Goal: Task Accomplishment & Management: Manage account settings

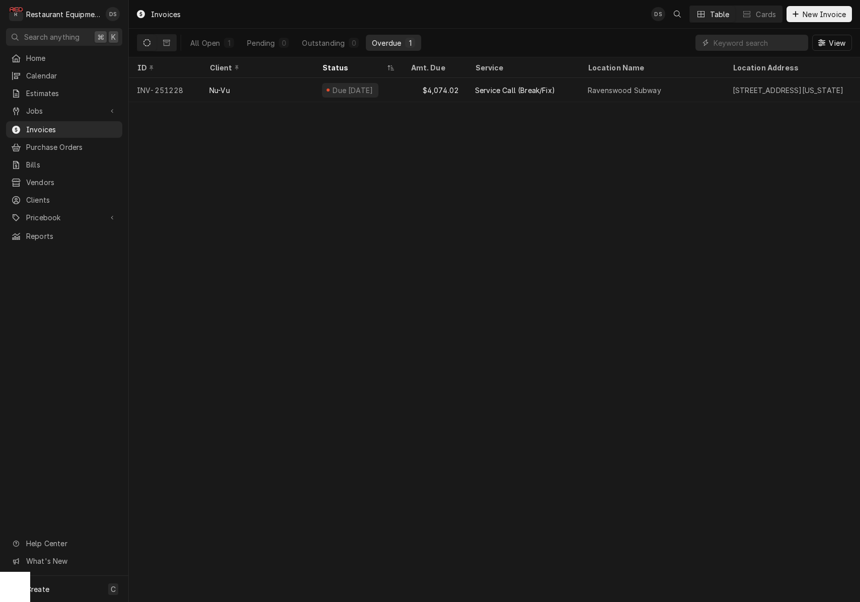
click at [801, 42] on input "Dynamic Content Wrapper" at bounding box center [761, 43] width 95 height 16
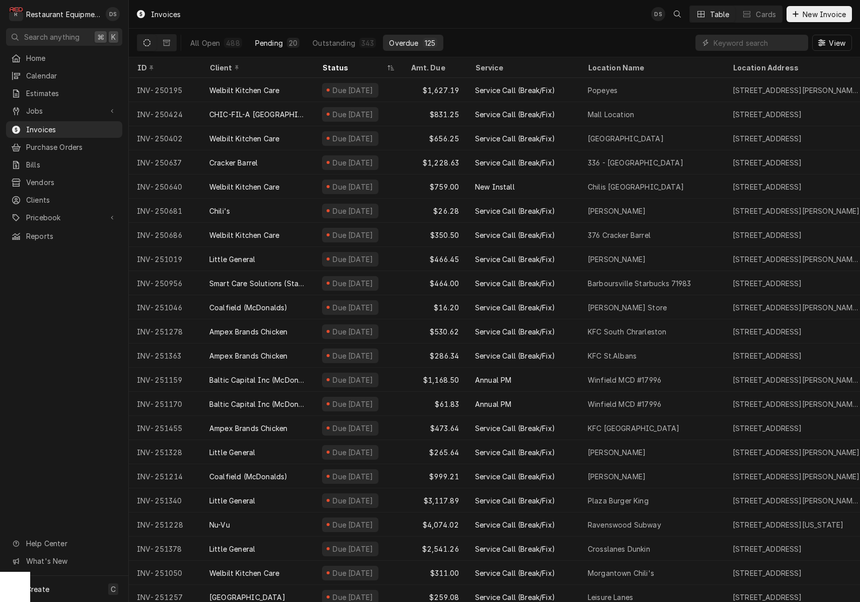
click at [289, 41] on div "20" at bounding box center [293, 43] width 9 height 11
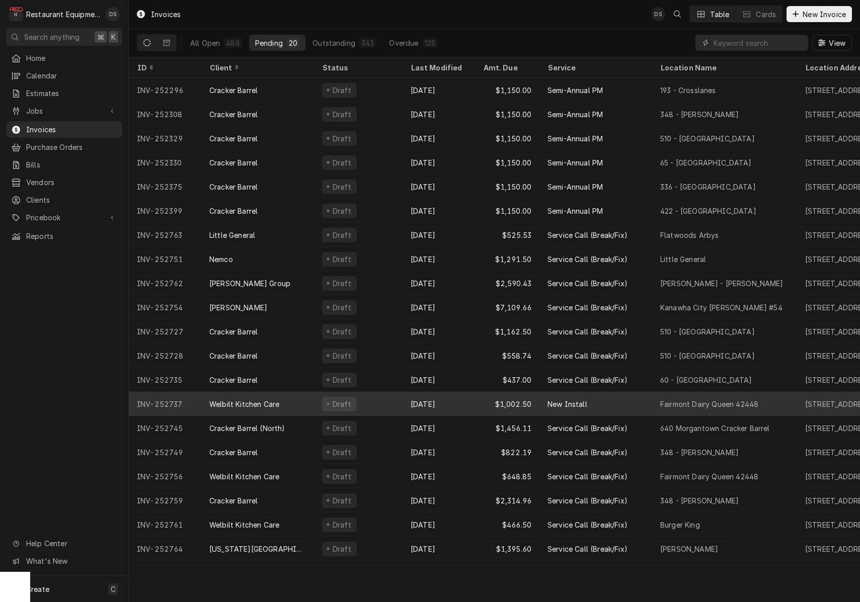
click at [430, 399] on div "Sep 11" at bounding box center [439, 404] width 72 height 24
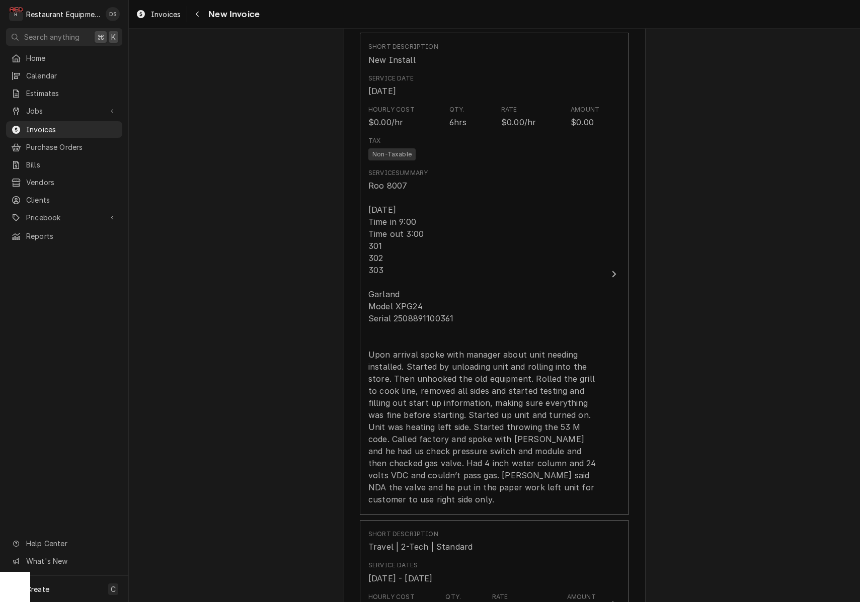
scroll to position [713, 0]
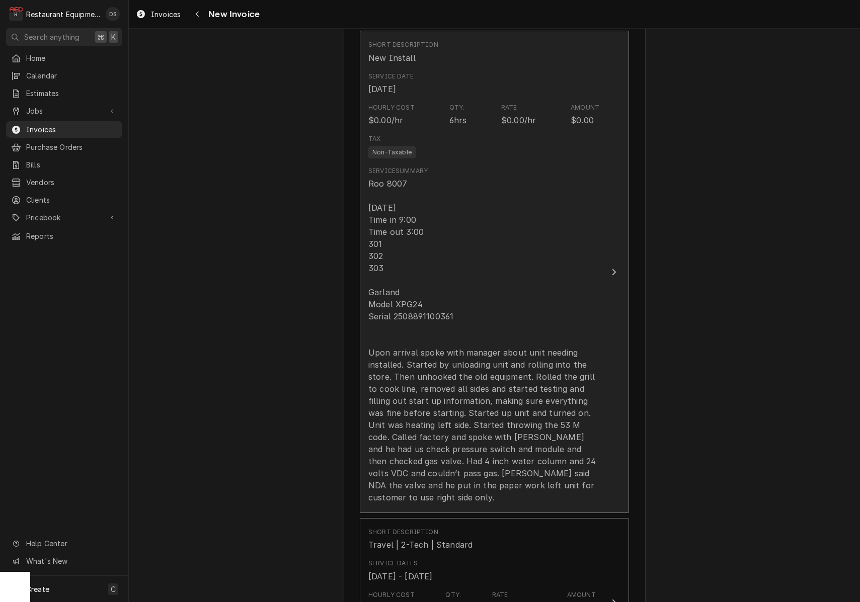
click at [424, 317] on div "Roo 8007 [DATE] Time in 9:00 Time out 3:00 301 302 303 Garland Model XPG24 Seri…" at bounding box center [483, 341] width 231 height 326
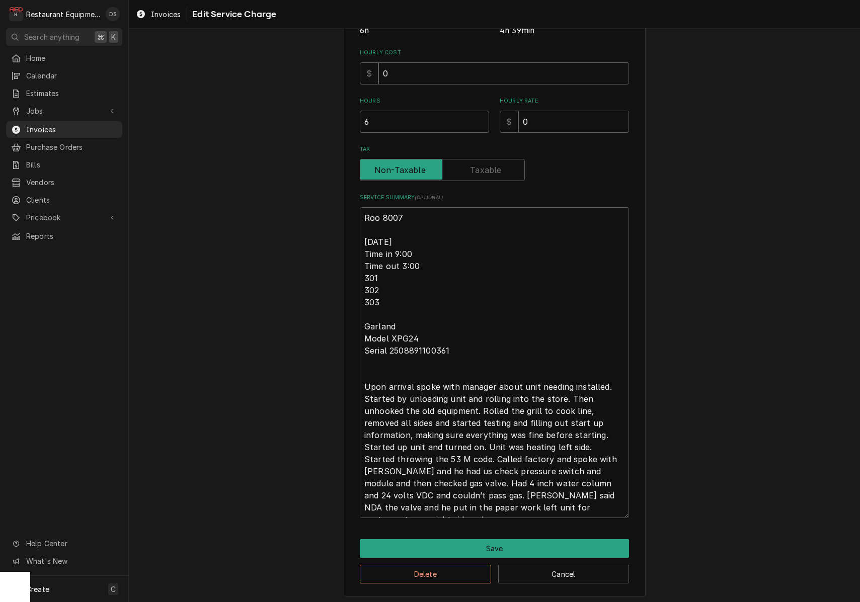
scroll to position [229, 0]
drag, startPoint x: 453, startPoint y: 350, endPoint x: 390, endPoint y: 349, distance: 63.4
click at [390, 349] on textarea "Roo 8007 [DATE] Time in 9:00 Time out 3:00 301 302 303 Garland Model XPG24 Seri…" at bounding box center [494, 363] width 269 height 311
click at [523, 546] on button "Save" at bounding box center [494, 549] width 269 height 19
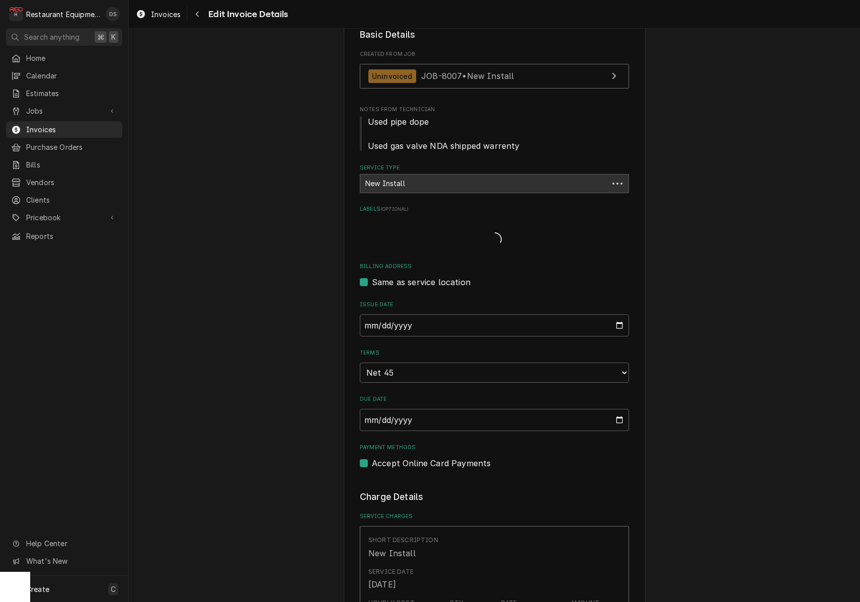
scroll to position [713, 0]
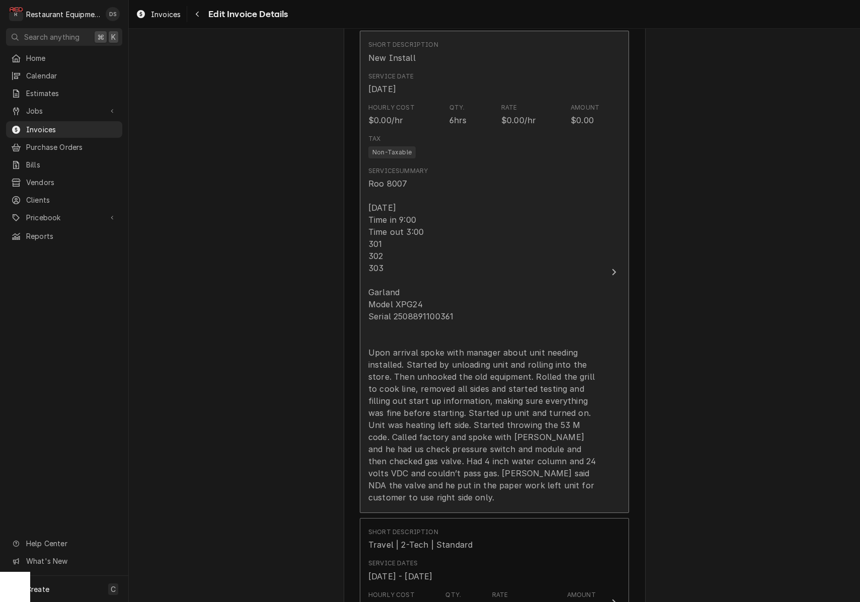
click at [381, 334] on div "Roo 8007 [DATE] Time in 9:00 Time out 3:00 301 302 303 Garland Model XPG24 Seri…" at bounding box center [483, 341] width 231 height 326
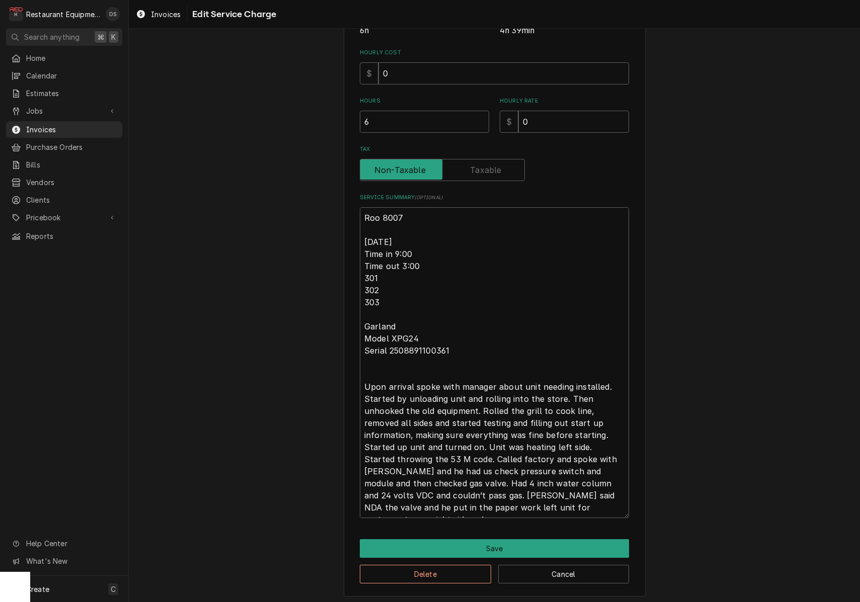
scroll to position [229, 0]
drag, startPoint x: 363, startPoint y: 324, endPoint x: 483, endPoint y: 499, distance: 212.6
click at [483, 501] on textarea "Roo 8007 [DATE] Time in 9:00 Time out 3:00 301 302 303 Garland Model XPG24 Seri…" at bounding box center [494, 363] width 269 height 311
click at [514, 544] on button "Save" at bounding box center [494, 549] width 269 height 19
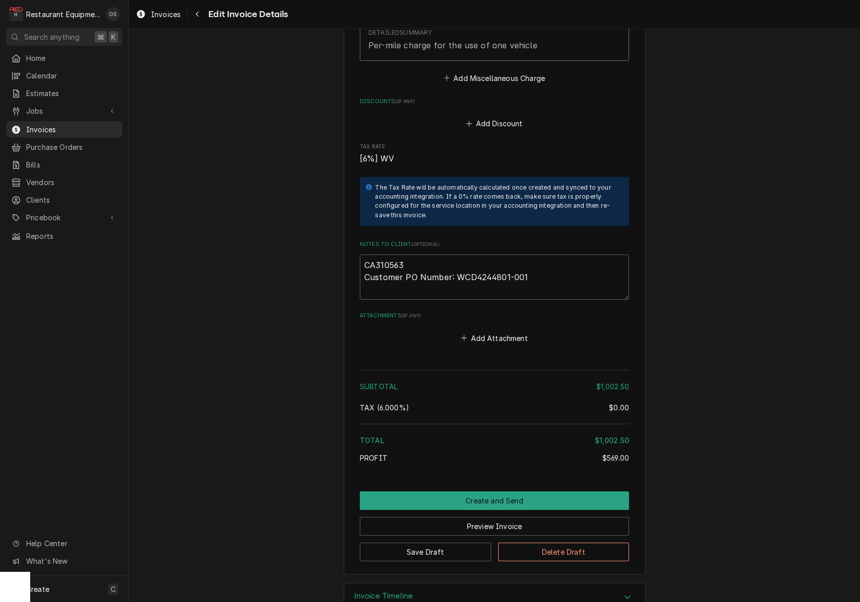
scroll to position [1770, 0]
drag, startPoint x: 414, startPoint y: 236, endPoint x: 355, endPoint y: 234, distance: 58.4
click at [526, 518] on button "Preview Invoice" at bounding box center [494, 527] width 269 height 19
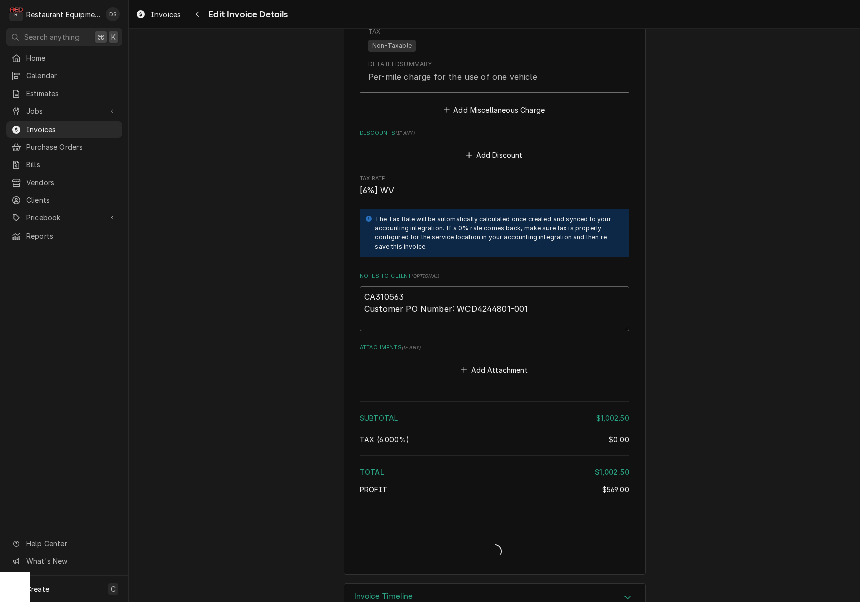
type textarea "x"
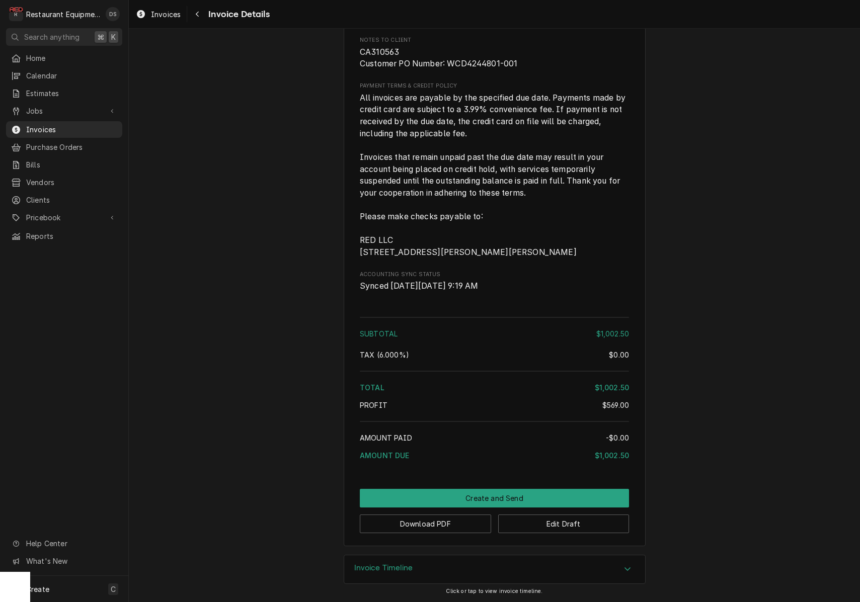
scroll to position [1615, 0]
click at [568, 523] on button "Edit Draft" at bounding box center [563, 524] width 131 height 19
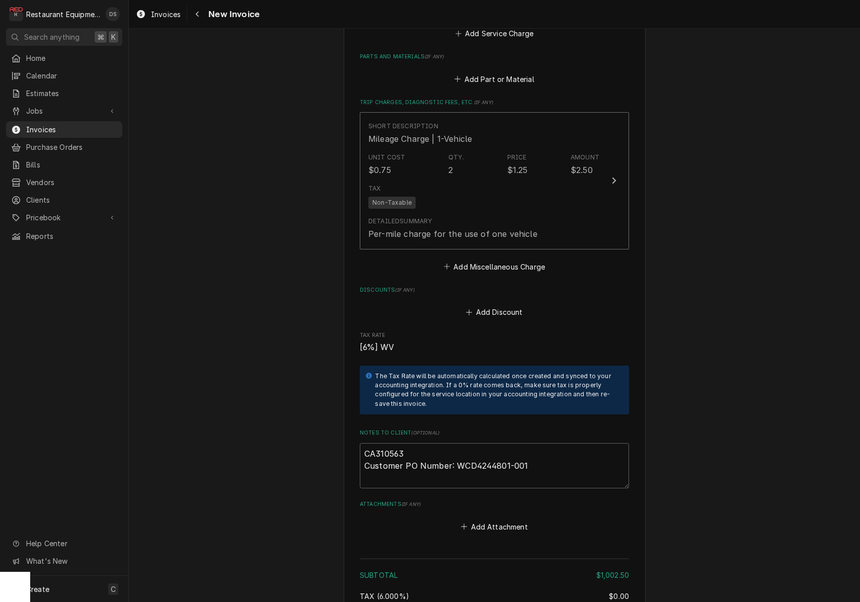
scroll to position [1619, 0]
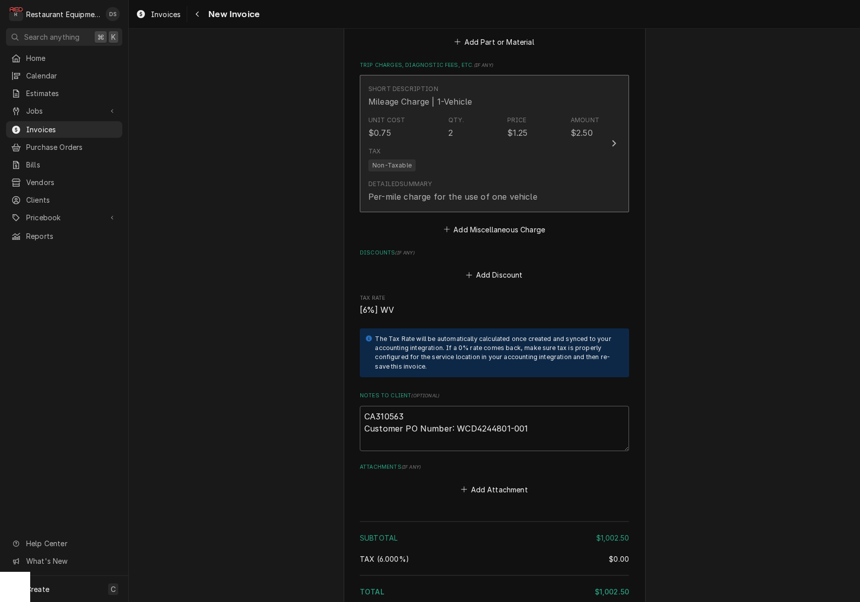
click at [501, 143] on div "Tax Non-Taxable" at bounding box center [483, 159] width 231 height 32
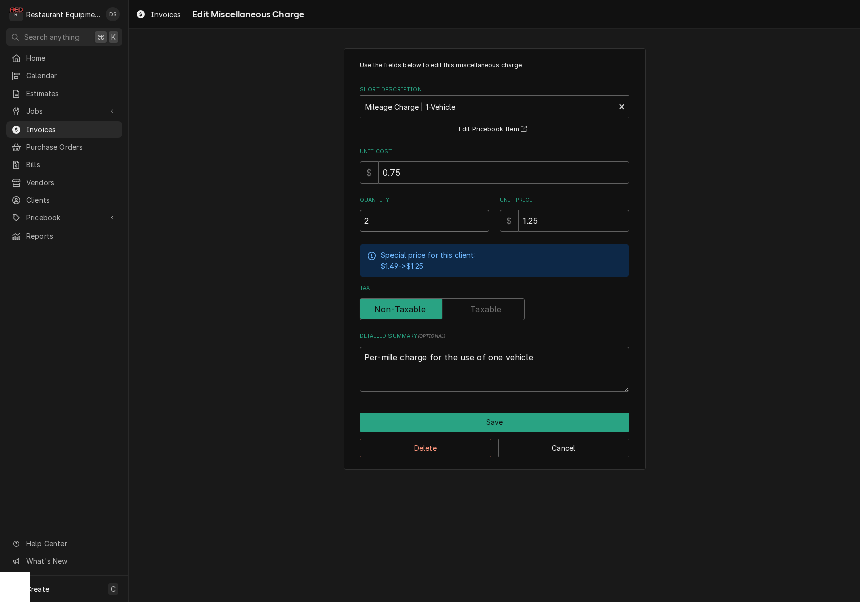
drag, startPoint x: 417, startPoint y: 215, endPoint x: 345, endPoint y: 215, distance: 72.0
click at [345, 215] on div "Use the fields below to edit this miscellaneous charge Short Description Mileag…" at bounding box center [495, 259] width 302 height 422
type textarea "x"
type input "1"
type textarea "x"
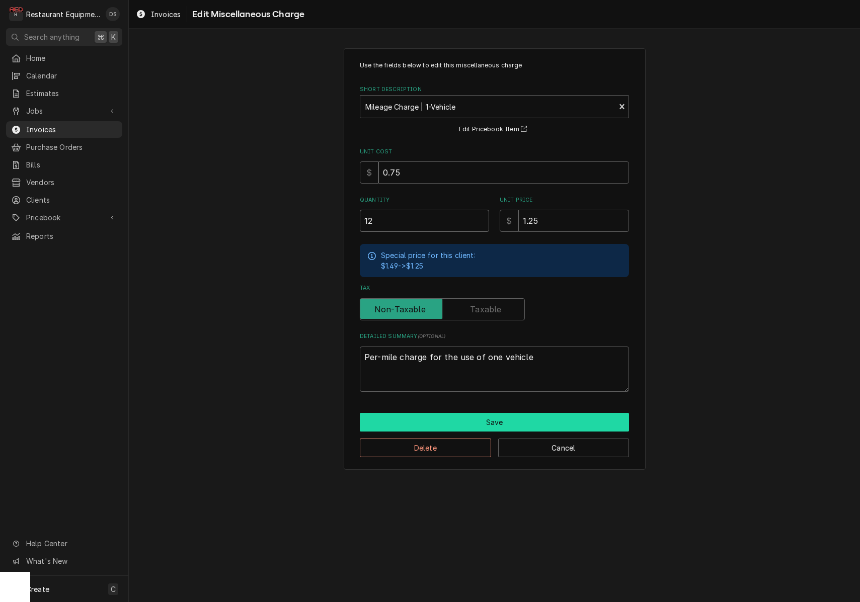
type input "12"
click at [496, 413] on button "Save" at bounding box center [494, 422] width 269 height 19
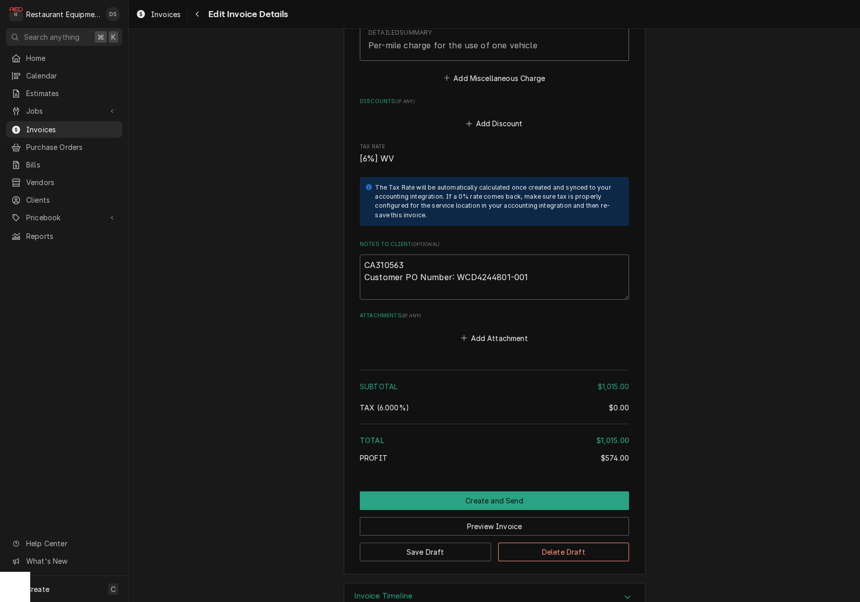
scroll to position [1770, 0]
click at [487, 518] on button "Preview Invoice" at bounding box center [494, 527] width 269 height 19
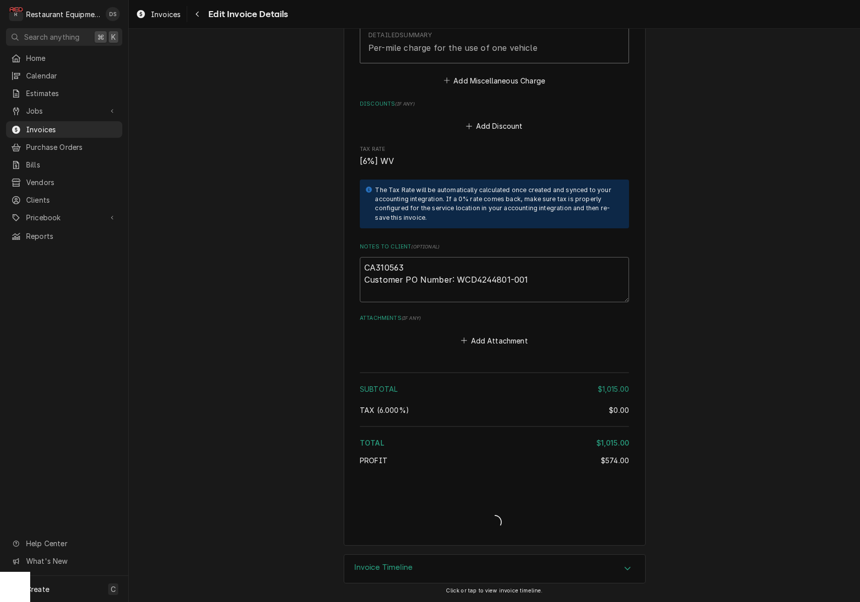
scroll to position [1739, 0]
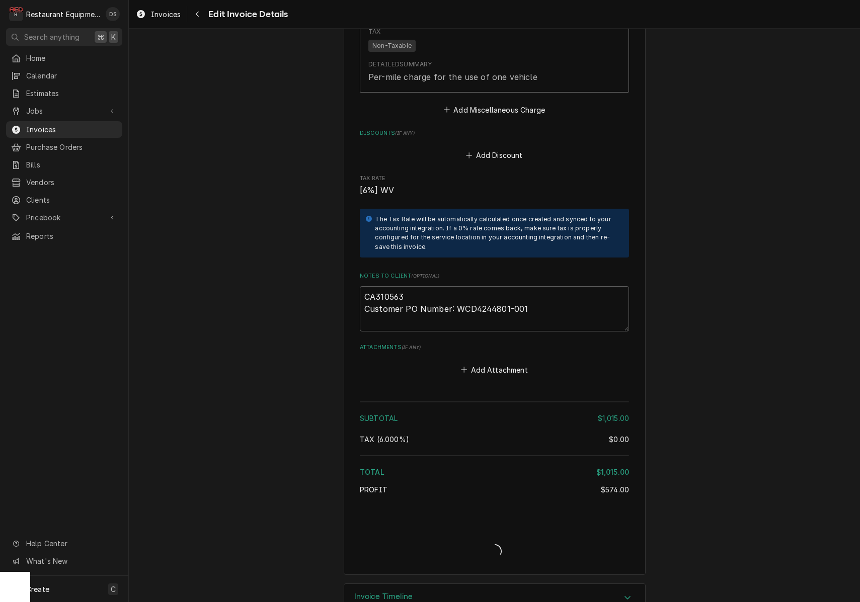
type textarea "x"
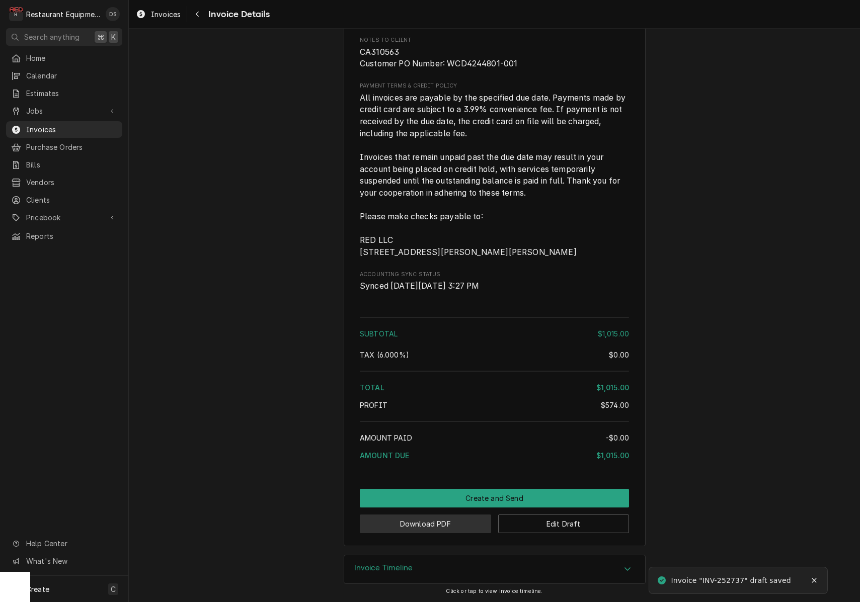
scroll to position [1615, 0]
click at [419, 525] on button "Download PDF" at bounding box center [425, 524] width 131 height 19
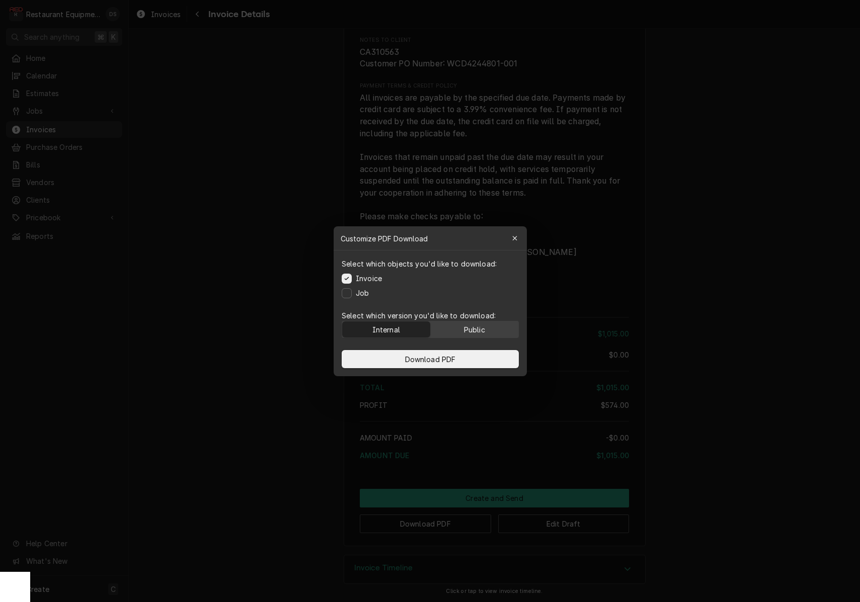
click at [469, 333] on div "Public" at bounding box center [474, 329] width 21 height 11
click at [467, 353] on button "Download PDF" at bounding box center [430, 359] width 177 height 18
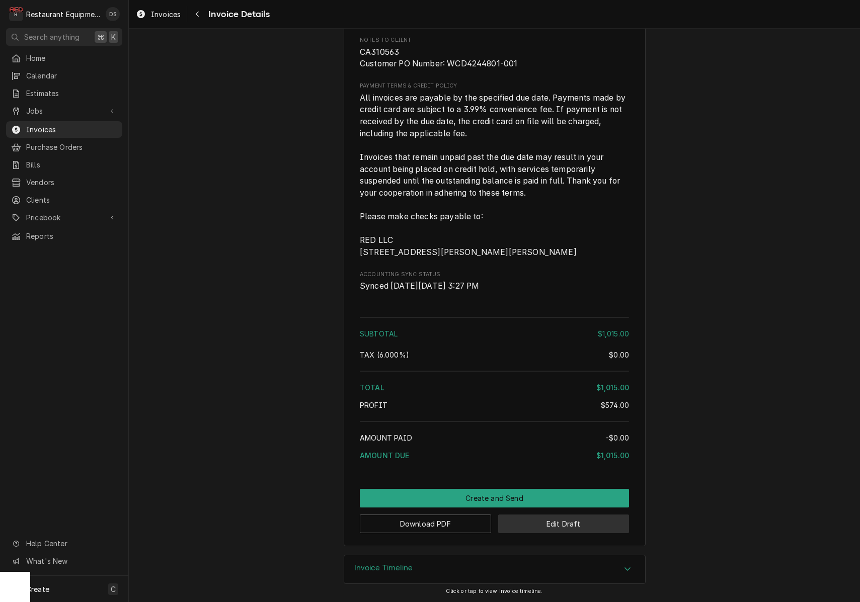
click at [576, 527] on button "Edit Draft" at bounding box center [563, 524] width 131 height 19
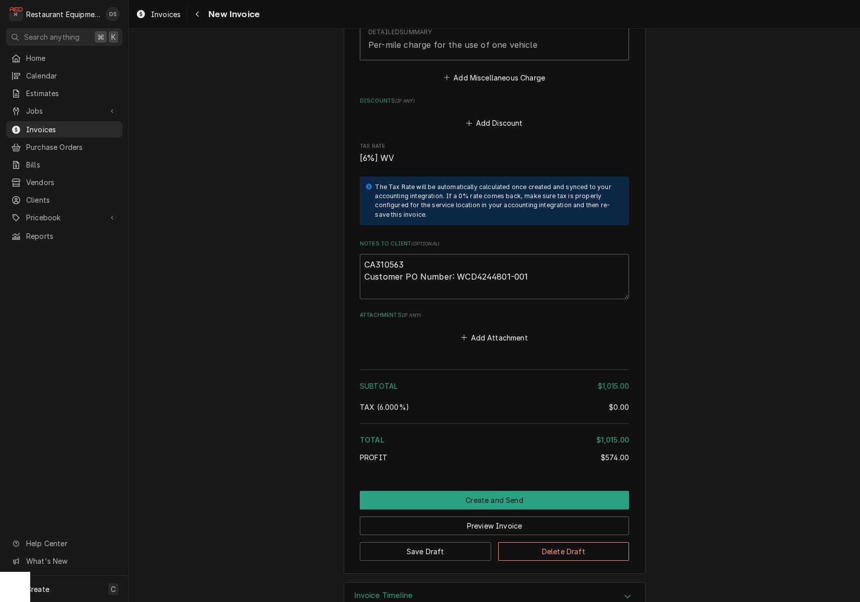
scroll to position [1770, 0]
click at [505, 492] on button "Create and Send" at bounding box center [494, 501] width 269 height 19
click at [505, 468] on div "Subtotal $1,015.00 Tax ( 6.000% ) $0.00 Total $1,015.00 Profit $574.00" at bounding box center [494, 419] width 269 height 104
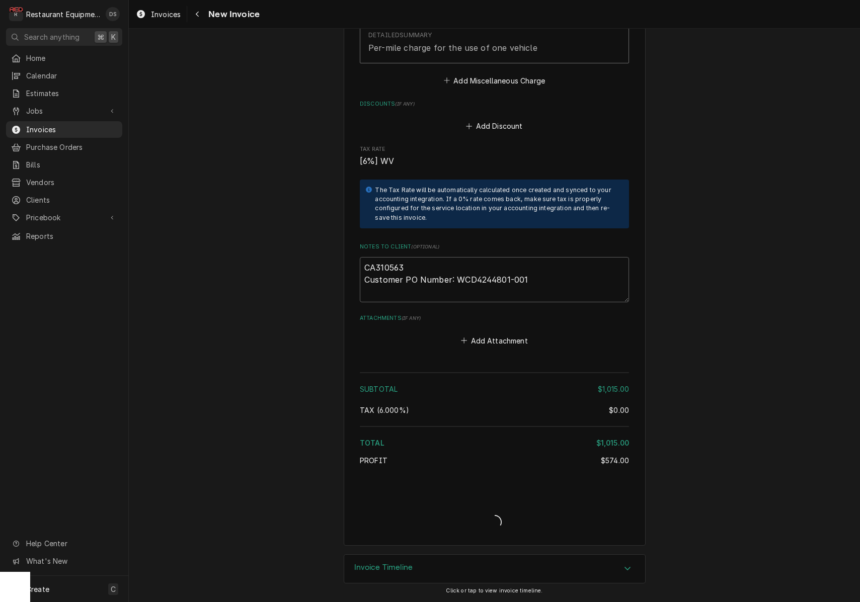
scroll to position [1739, 0]
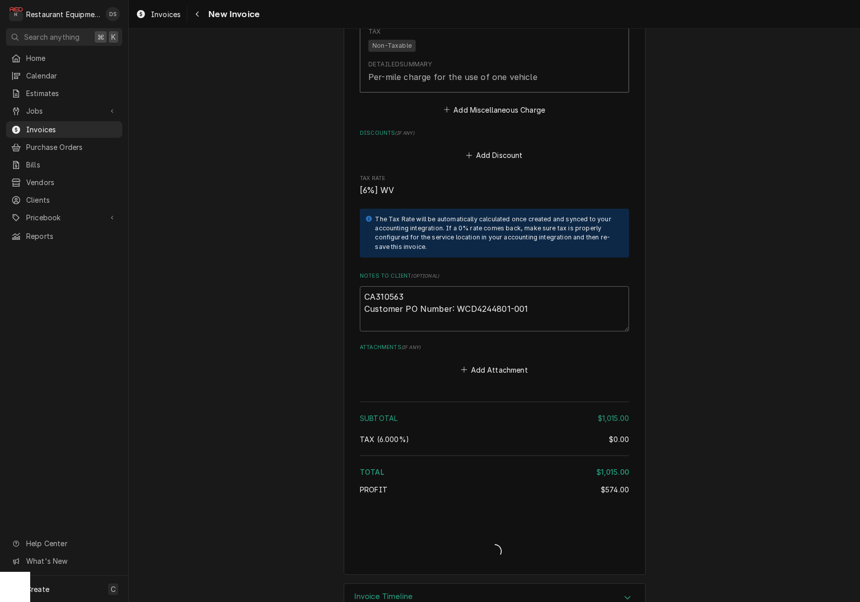
type textarea "x"
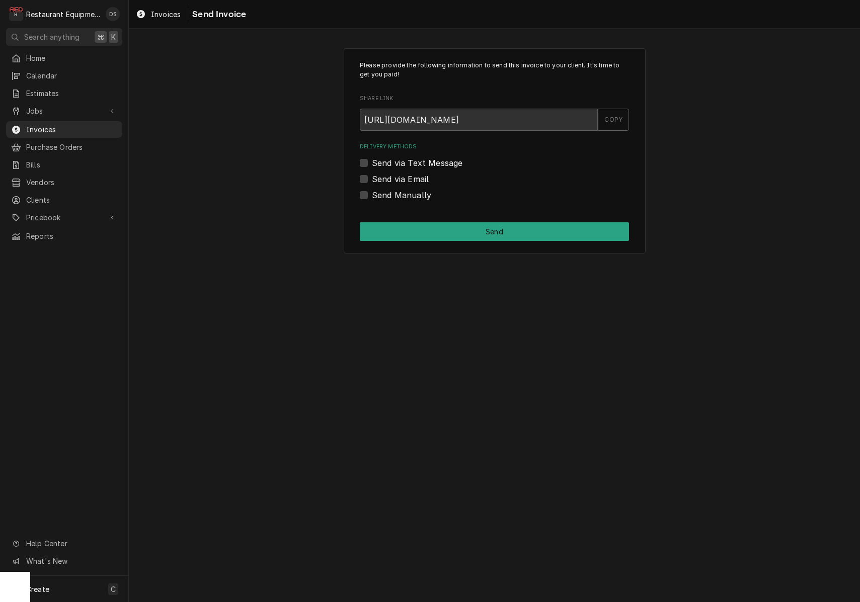
click at [372, 193] on label "Send Manually" at bounding box center [401, 195] width 59 height 12
click at [372, 193] on input "Send Manually" at bounding box center [506, 200] width 269 height 22
checkbox input "true"
click at [456, 235] on button "Send" at bounding box center [494, 231] width 269 height 19
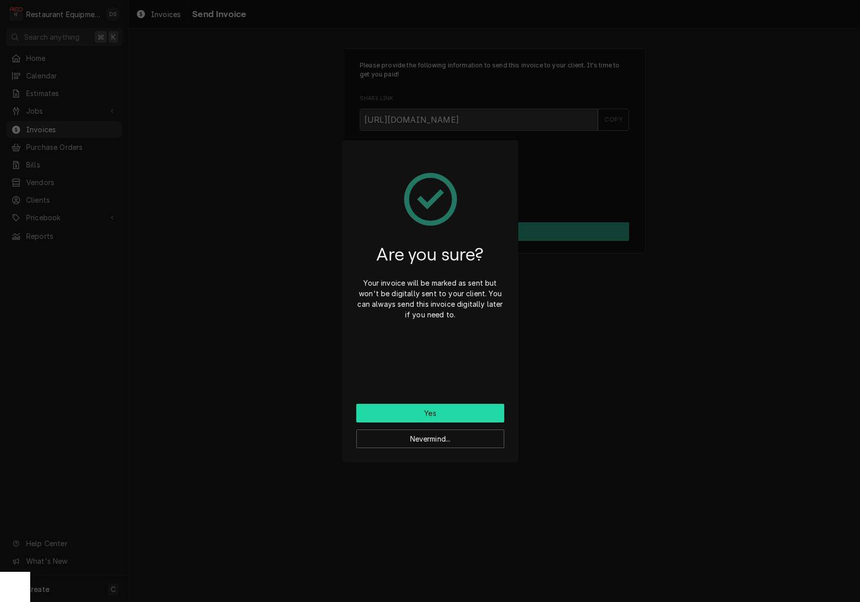
click at [449, 412] on button "Yes" at bounding box center [430, 413] width 148 height 19
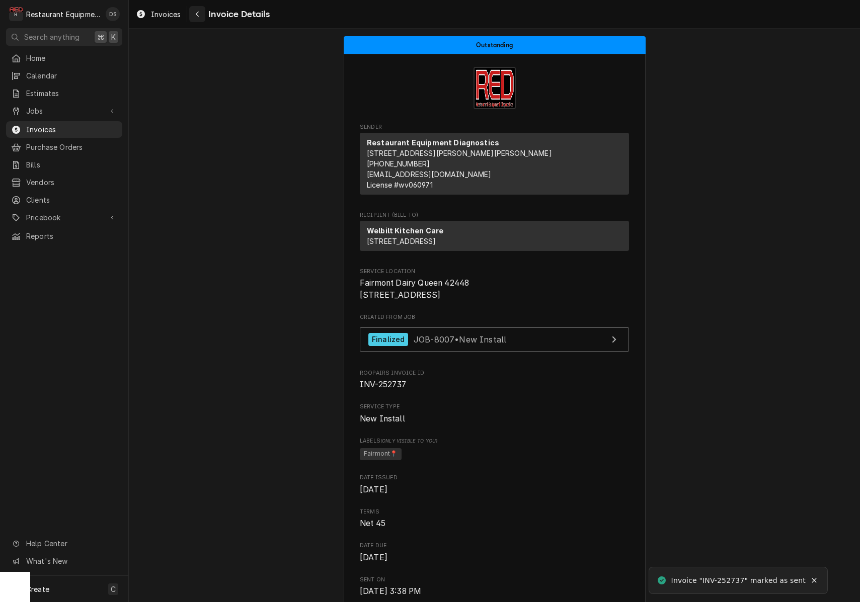
click at [200, 18] on div "Navigate back" at bounding box center [197, 14] width 10 height 10
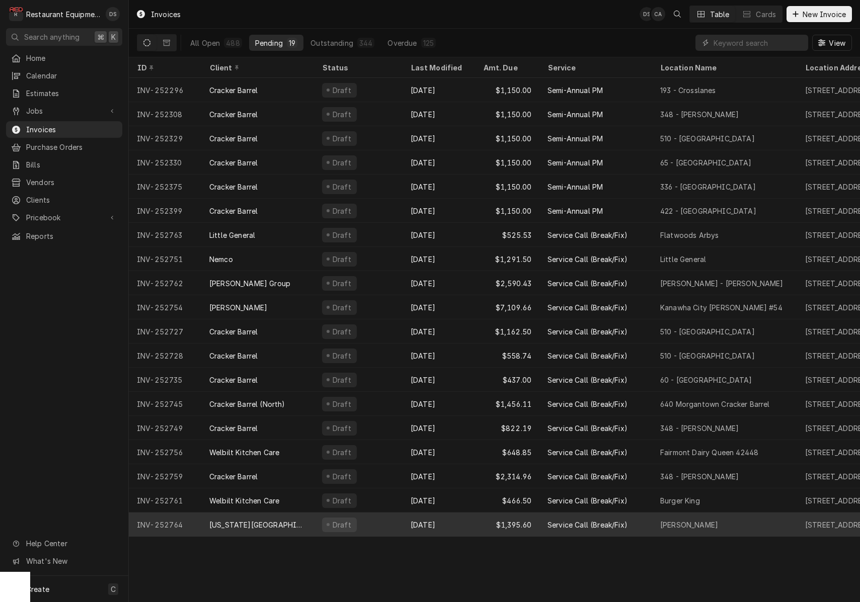
click at [402, 527] on div "Draft" at bounding box center [358, 525] width 89 height 24
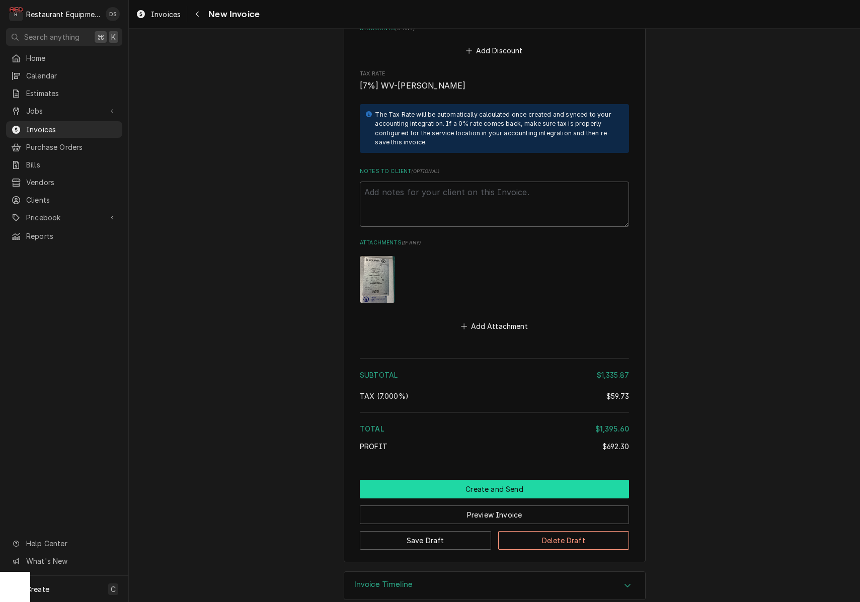
scroll to position [2432, 0]
click at [496, 506] on button "Preview Invoice" at bounding box center [494, 515] width 269 height 19
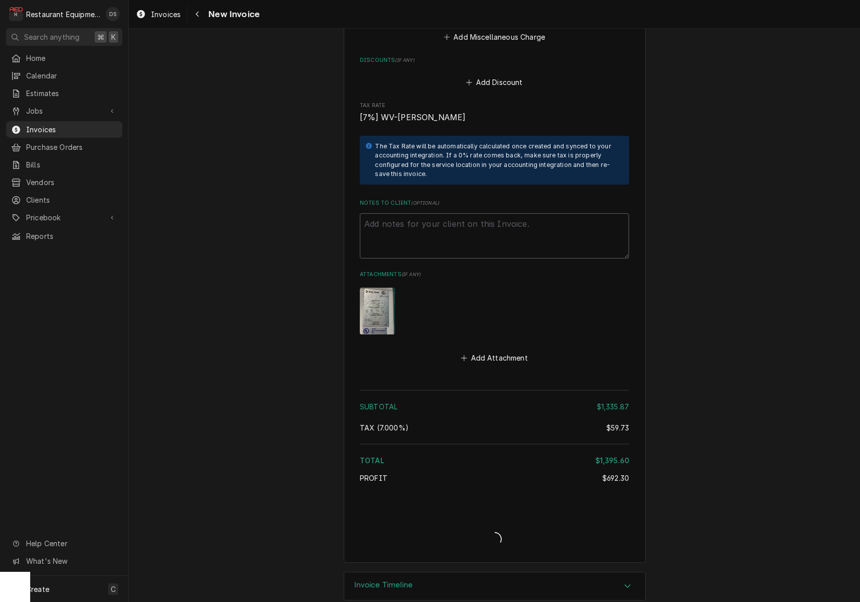
type textarea "x"
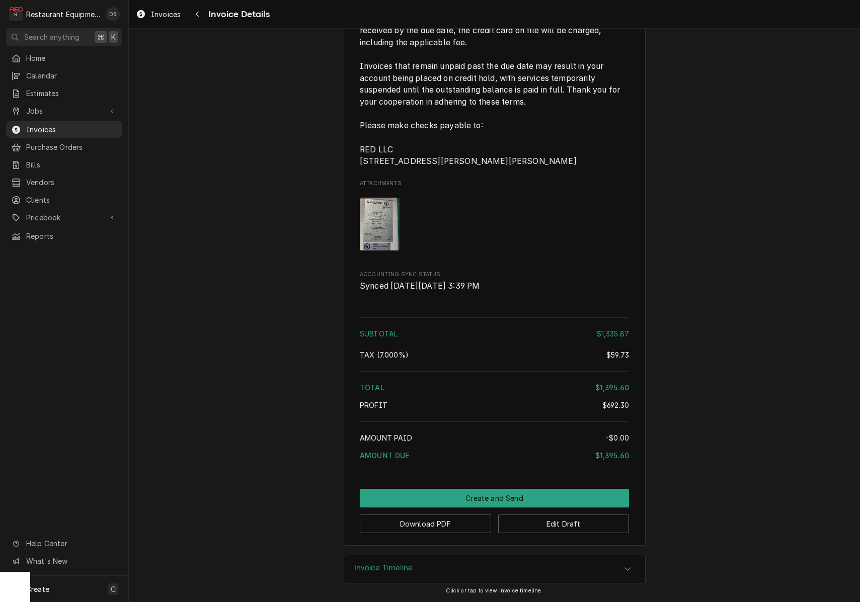
scroll to position [2129, 0]
click at [448, 526] on button "Download PDF" at bounding box center [425, 524] width 131 height 19
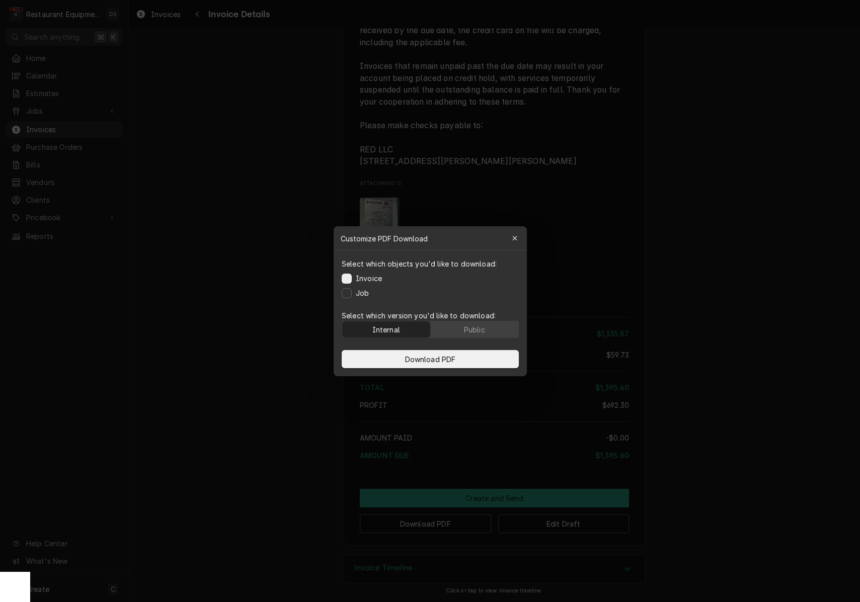
click at [448, 525] on body "R Restaurant Equipment Diagnostics DS Search anything ⌘ K Home Calendar Estimat…" at bounding box center [430, 301] width 860 height 602
click at [489, 325] on button "Public" at bounding box center [474, 330] width 88 height 16
click at [481, 361] on button "Download PDF" at bounding box center [430, 359] width 177 height 18
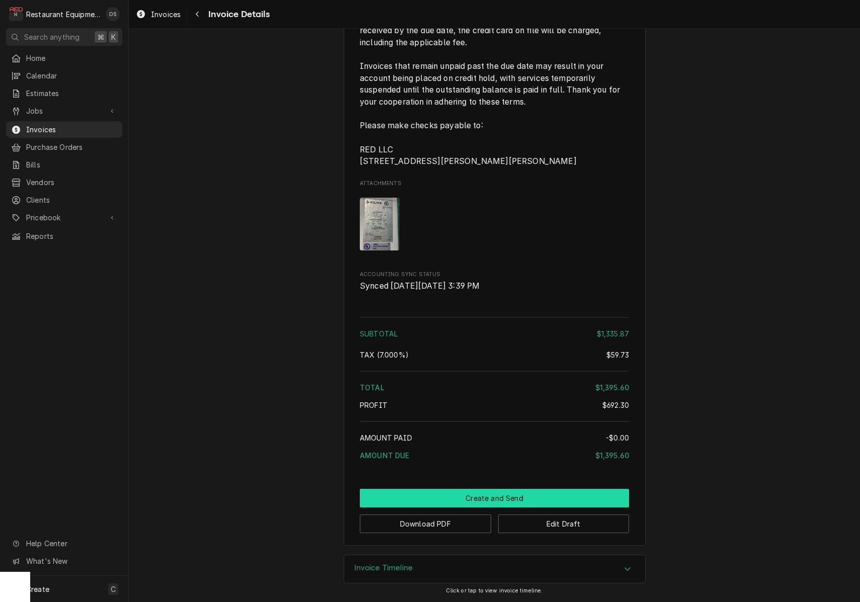
click at [515, 496] on button "Create and Send" at bounding box center [494, 498] width 269 height 19
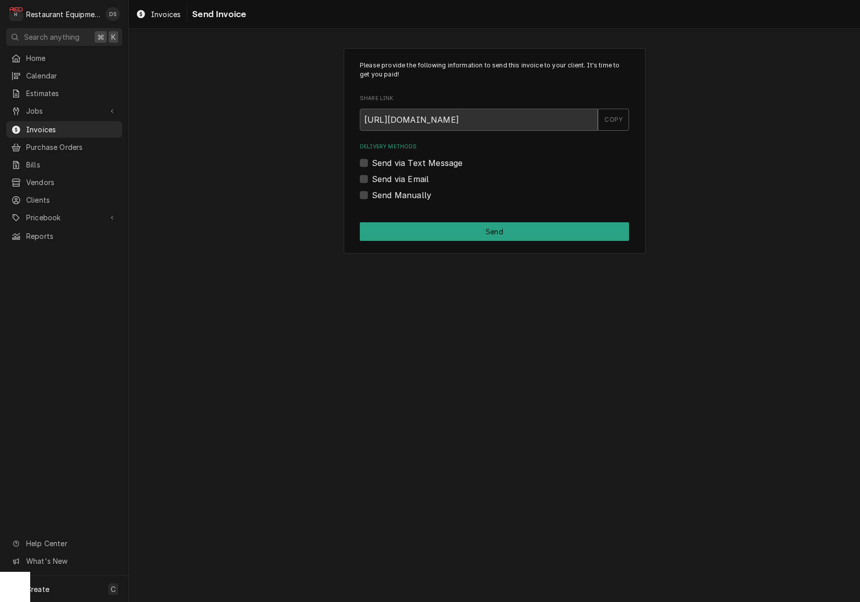
click at [372, 194] on label "Send Manually" at bounding box center [401, 195] width 59 height 12
click at [372, 194] on input "Send Manually" at bounding box center [506, 200] width 269 height 22
checkbox input "true"
click at [447, 222] on button "Send" at bounding box center [494, 231] width 269 height 19
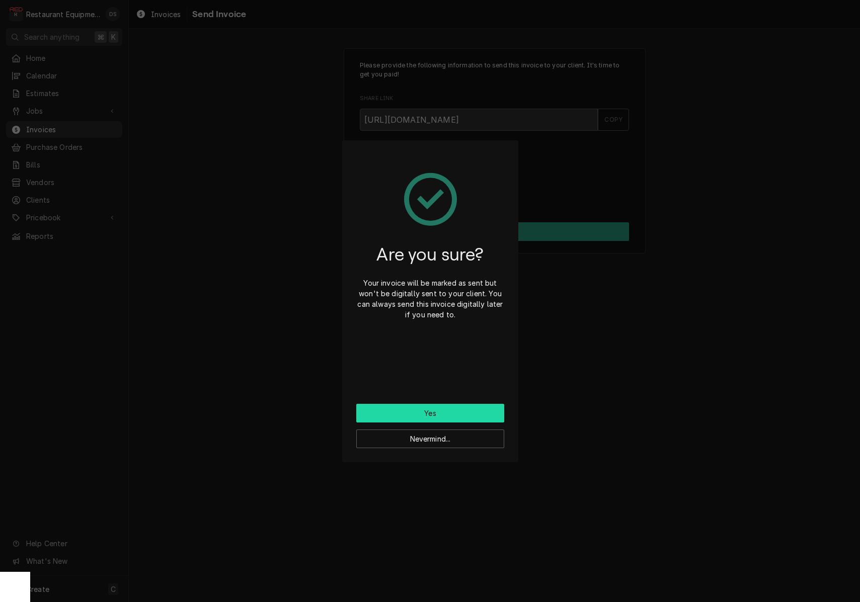
click at [456, 411] on button "Yes" at bounding box center [430, 413] width 148 height 19
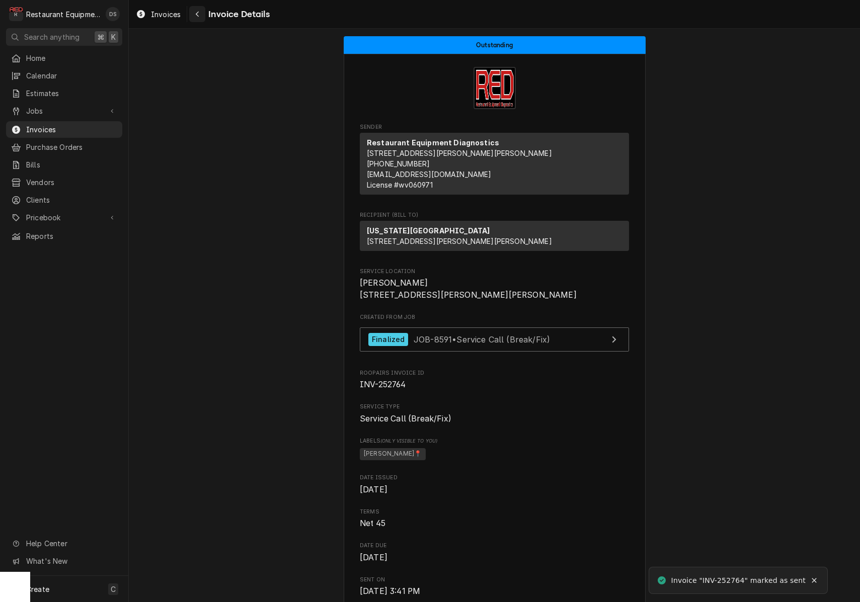
click at [193, 15] on div "Navigate back" at bounding box center [197, 14] width 10 height 10
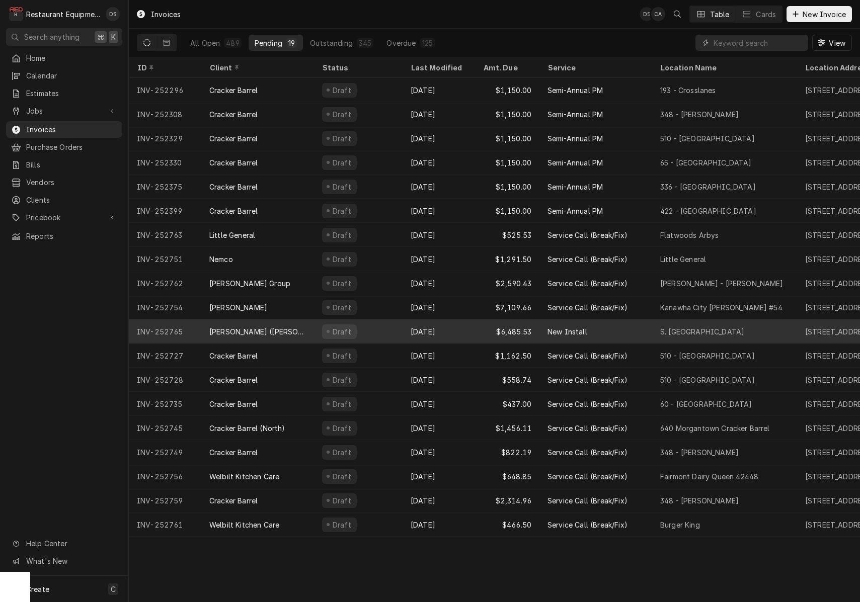
click at [450, 326] on div "[DATE]" at bounding box center [439, 332] width 72 height 24
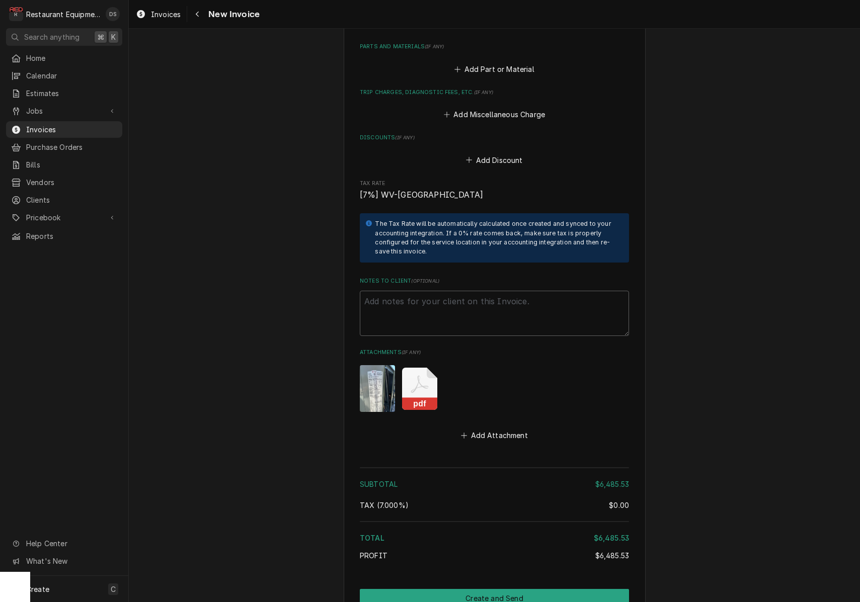
scroll to position [1187, 0]
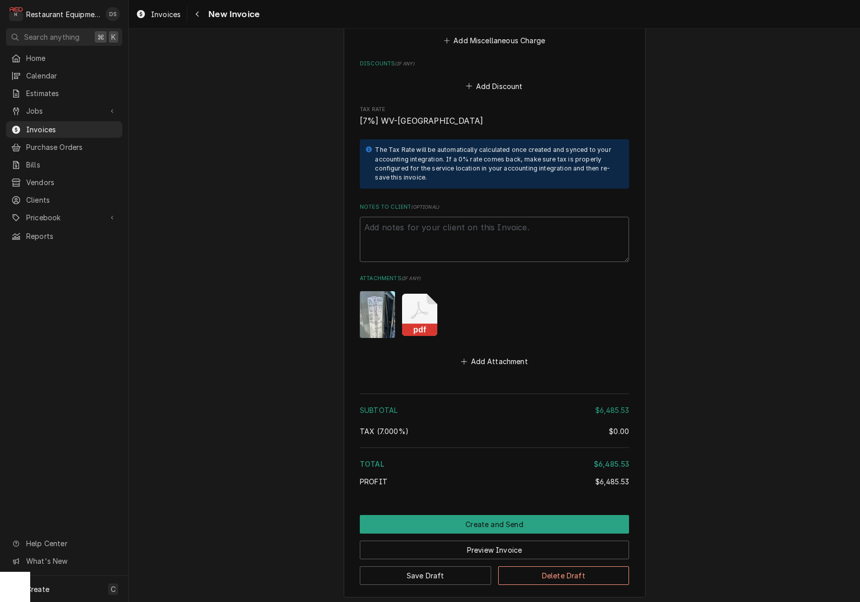
click at [425, 294] on icon "Attachments" at bounding box center [419, 315] width 35 height 42
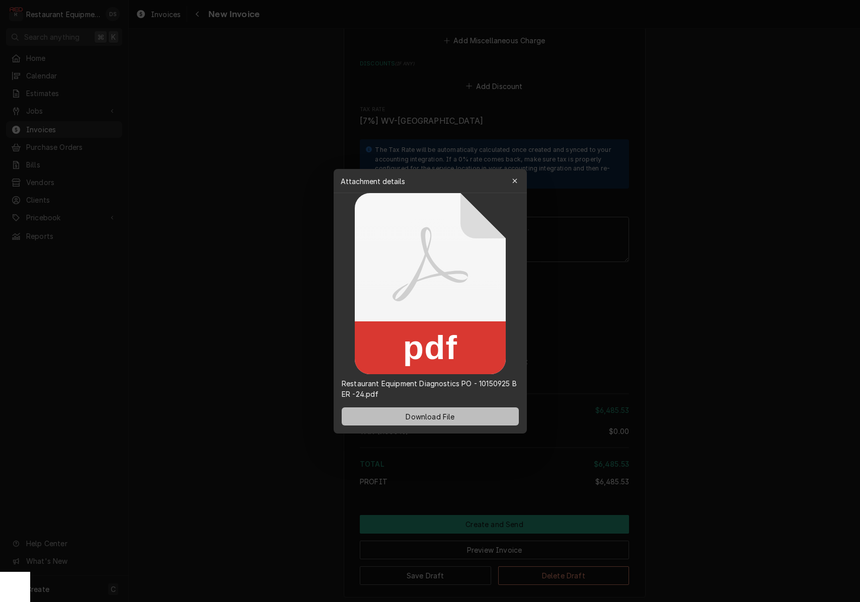
click at [437, 413] on span "Download File" at bounding box center [430, 416] width 53 height 11
click at [591, 255] on div at bounding box center [430, 301] width 860 height 602
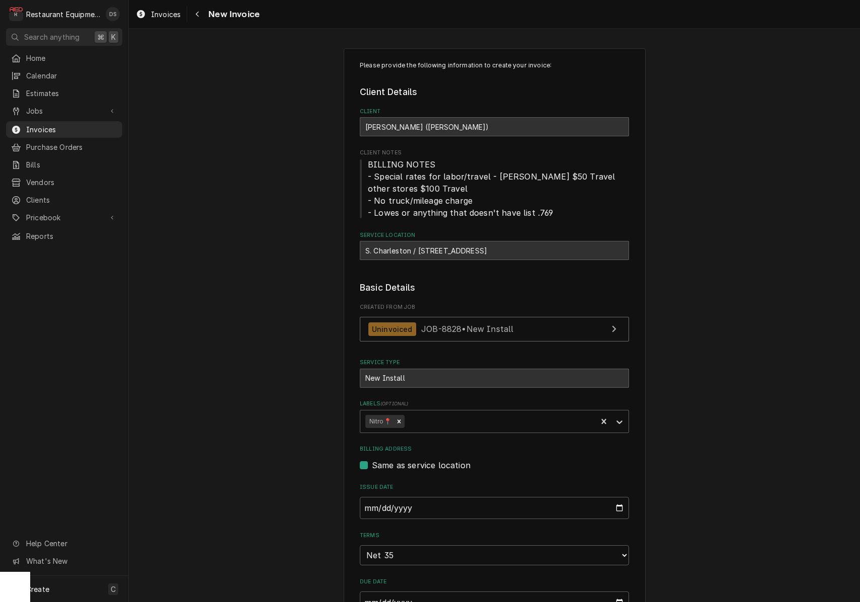
scroll to position [0, 0]
drag, startPoint x: 363, startPoint y: 247, endPoint x: 491, endPoint y: 252, distance: 127.9
click at [499, 248] on div "S. Charleston / 4001 MacCorkle Ave SW, South Charleston, WV 25309" at bounding box center [494, 250] width 269 height 19
copy div "S. Charleston / 4001 MacCorkle Ave SW"
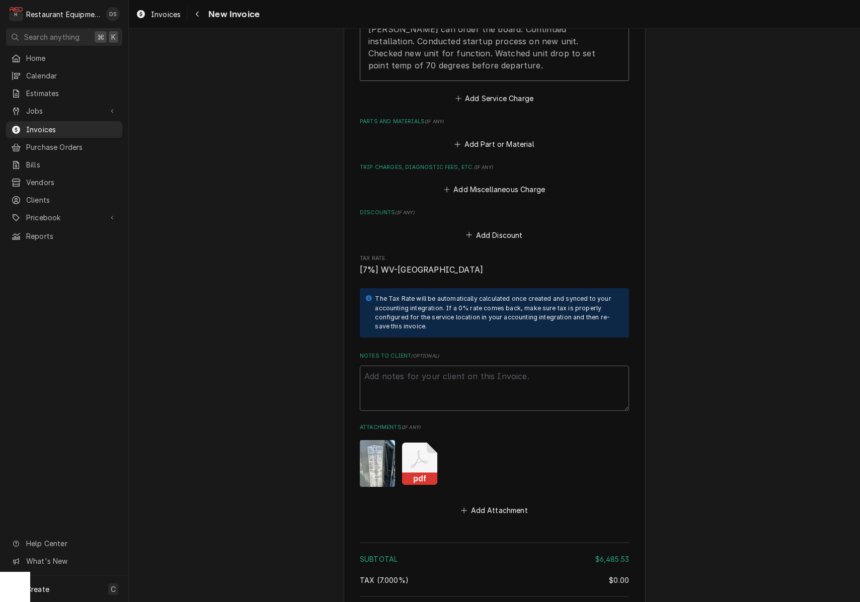
scroll to position [1143, 0]
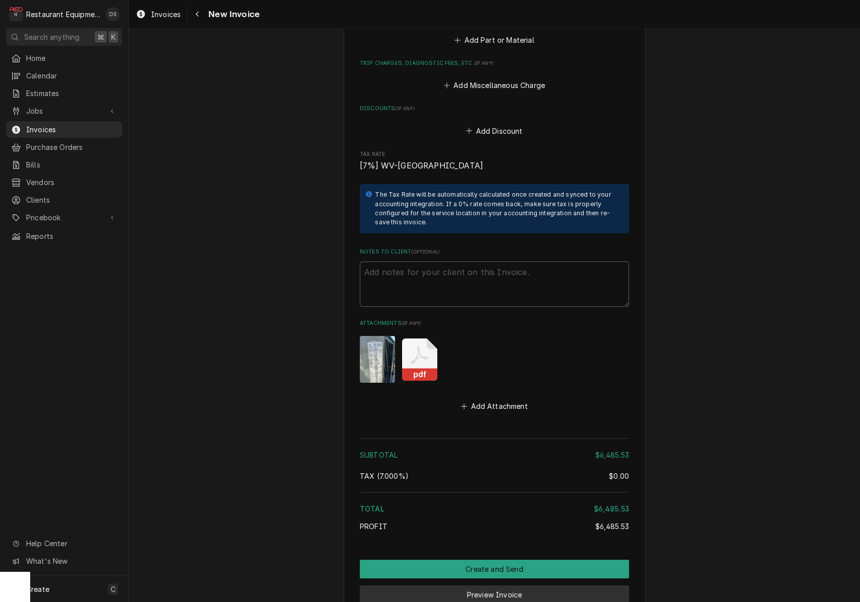
click at [499, 586] on button "Preview Invoice" at bounding box center [494, 595] width 269 height 19
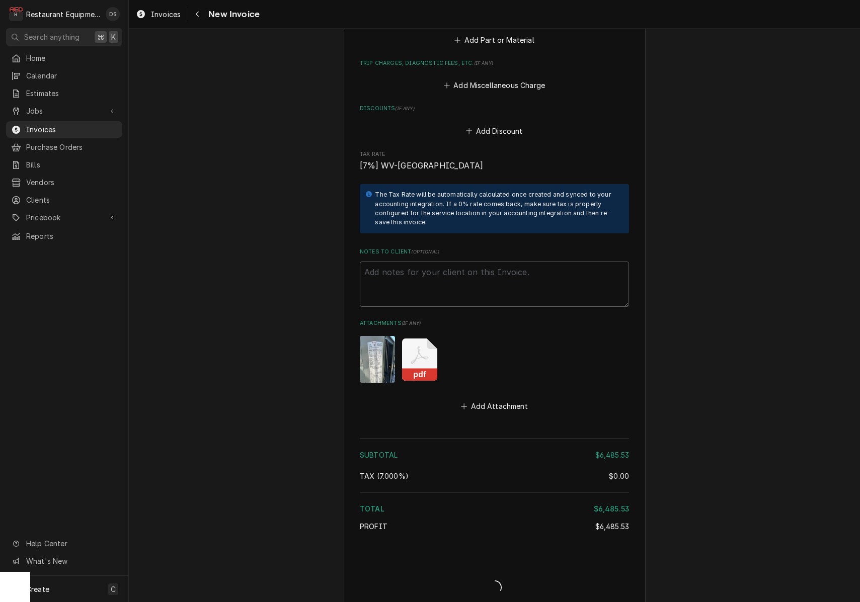
type textarea "x"
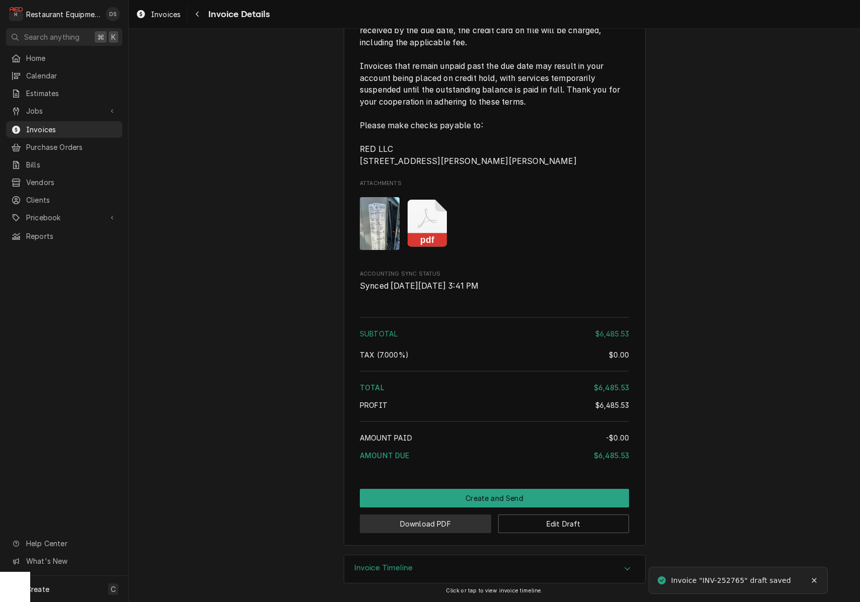
scroll to position [1164, 0]
click at [428, 517] on button "Download PDF" at bounding box center [425, 524] width 131 height 19
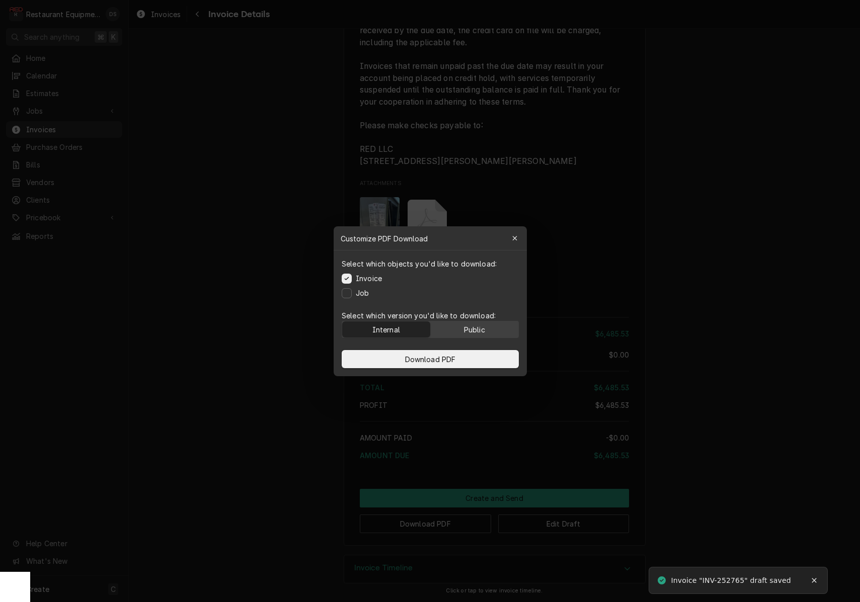
click at [461, 332] on button "Public" at bounding box center [474, 330] width 88 height 16
click at [460, 354] on button "Download PDF" at bounding box center [430, 359] width 177 height 18
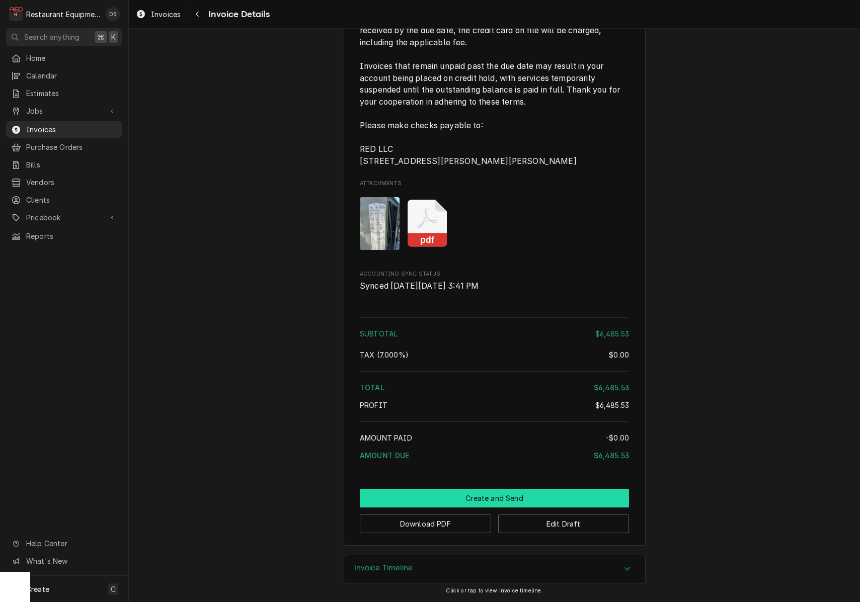
click at [490, 499] on button "Create and Send" at bounding box center [494, 498] width 269 height 19
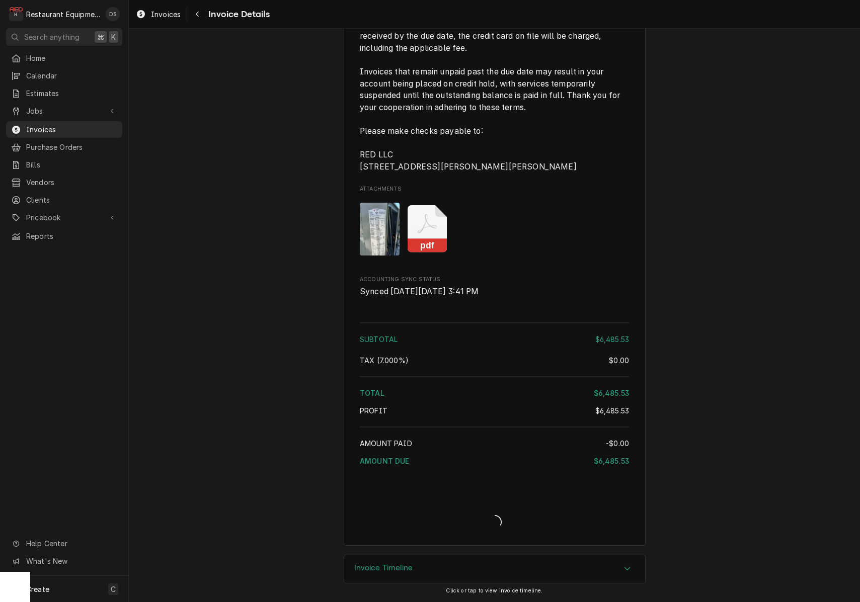
scroll to position [1158, 0]
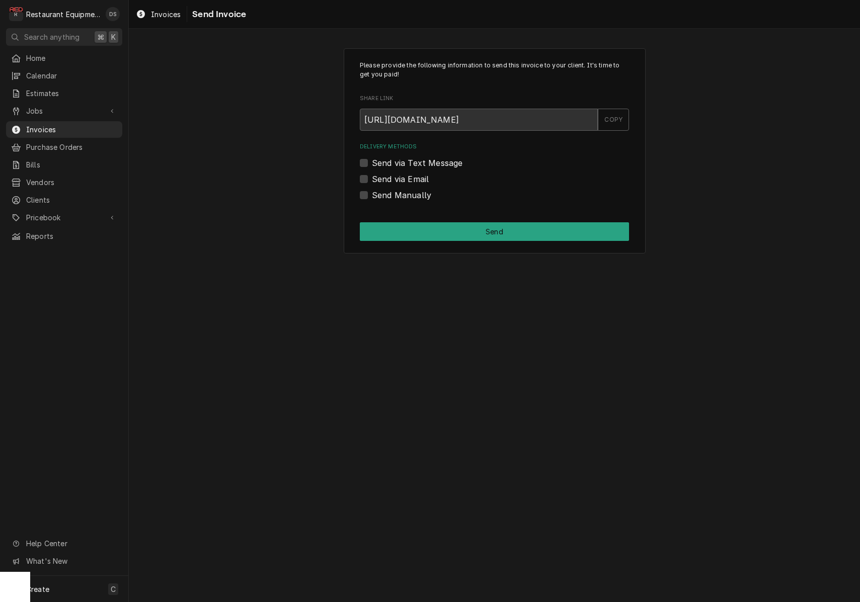
drag, startPoint x: 364, startPoint y: 194, endPoint x: 391, endPoint y: 212, distance: 32.4
click at [372, 194] on label "Send Manually" at bounding box center [401, 195] width 59 height 12
click at [372, 194] on input "Send Manually" at bounding box center [506, 200] width 269 height 22
checkbox input "true"
click at [436, 225] on button "Send" at bounding box center [494, 231] width 269 height 19
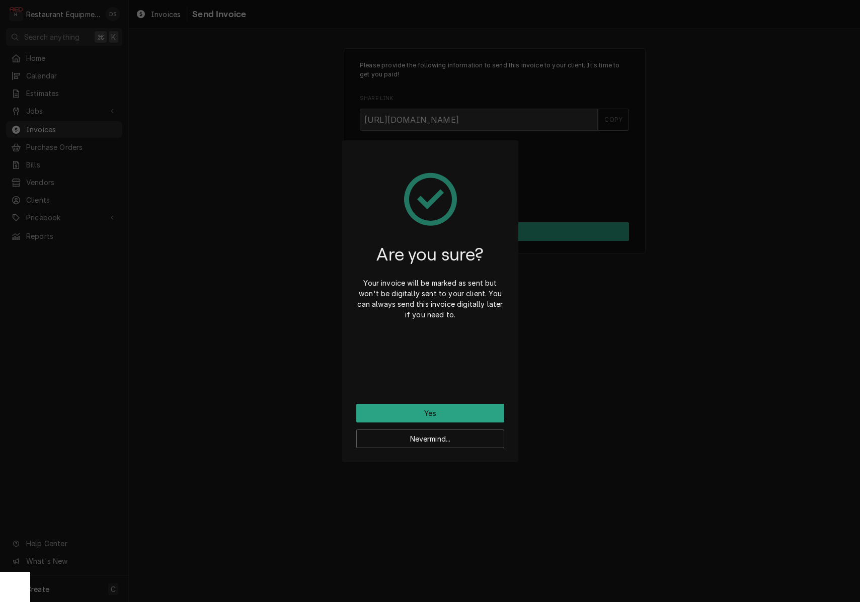
click at [436, 414] on button "Yes" at bounding box center [430, 413] width 148 height 19
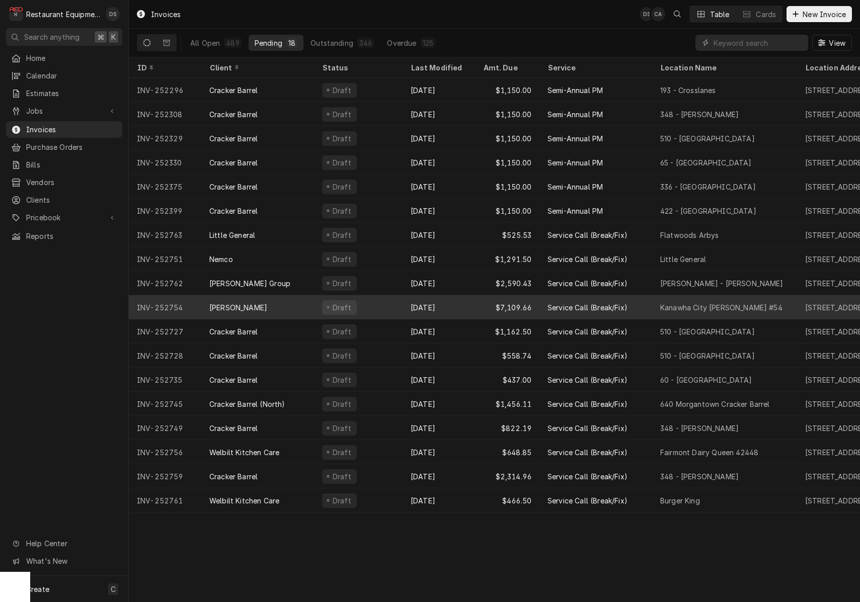
click at [382, 303] on div "Draft" at bounding box center [358, 307] width 89 height 24
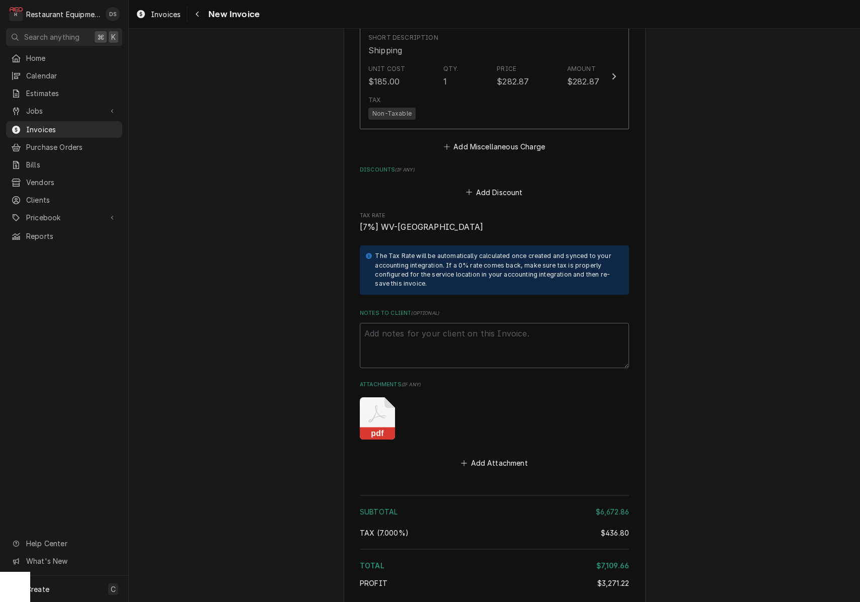
scroll to position [2620, 0]
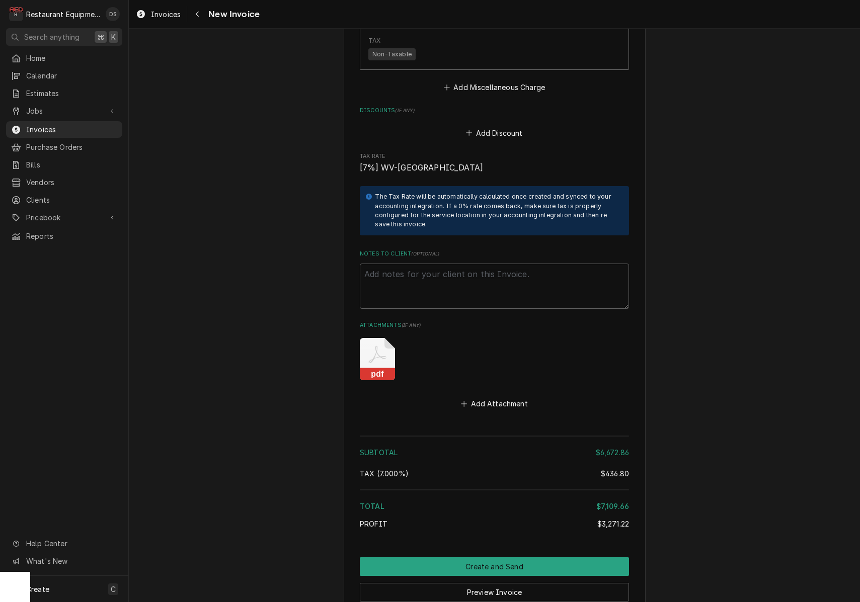
click at [368, 338] on icon "Attachments" at bounding box center [377, 359] width 35 height 42
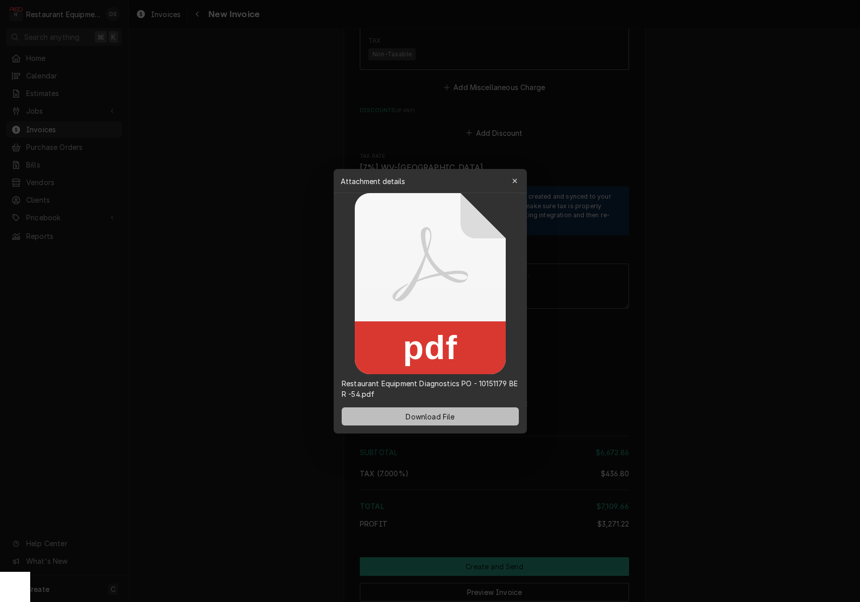
click at [441, 414] on span "Download File" at bounding box center [430, 416] width 53 height 11
drag, startPoint x: 479, startPoint y: 384, endPoint x: 507, endPoint y: 383, distance: 28.2
click at [507, 383] on p "Restaurant Equipment Diagnostics PO - 10151179 BER -54.pdf" at bounding box center [430, 389] width 193 height 21
copy p "10151179"
click at [517, 183] on icon "button" at bounding box center [515, 181] width 6 height 7
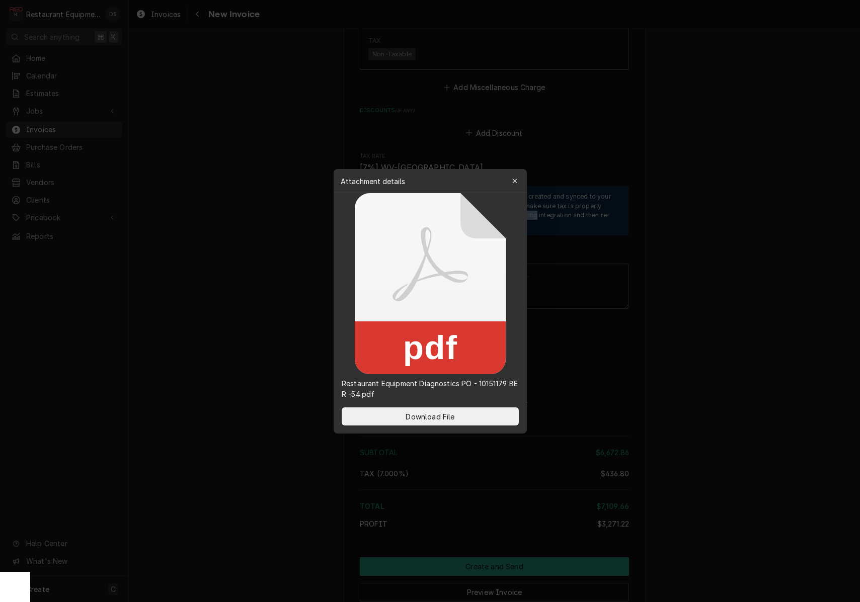
click at [517, 192] on div "The Tax Rate will be automatically calculated once created and synced to your a…" at bounding box center [497, 210] width 244 height 37
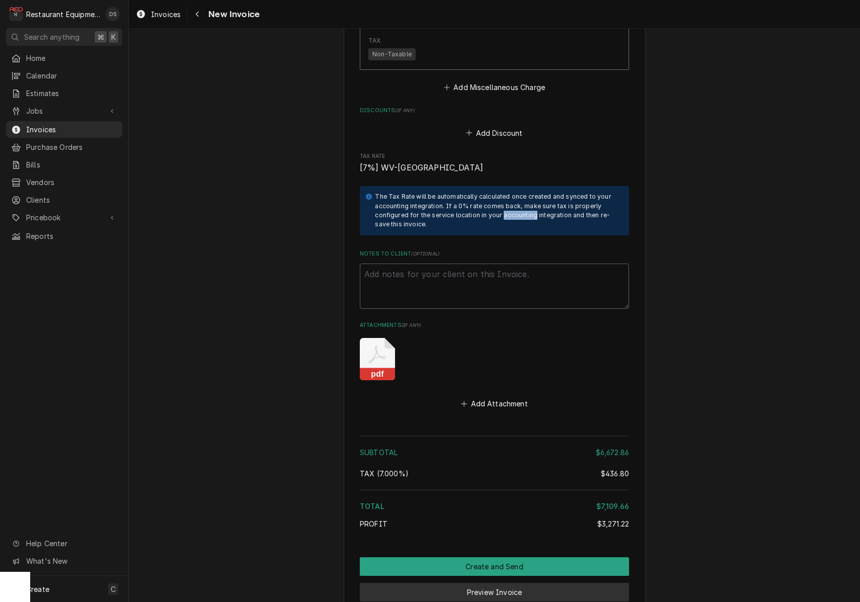
click at [510, 583] on button "Preview Invoice" at bounding box center [494, 592] width 269 height 19
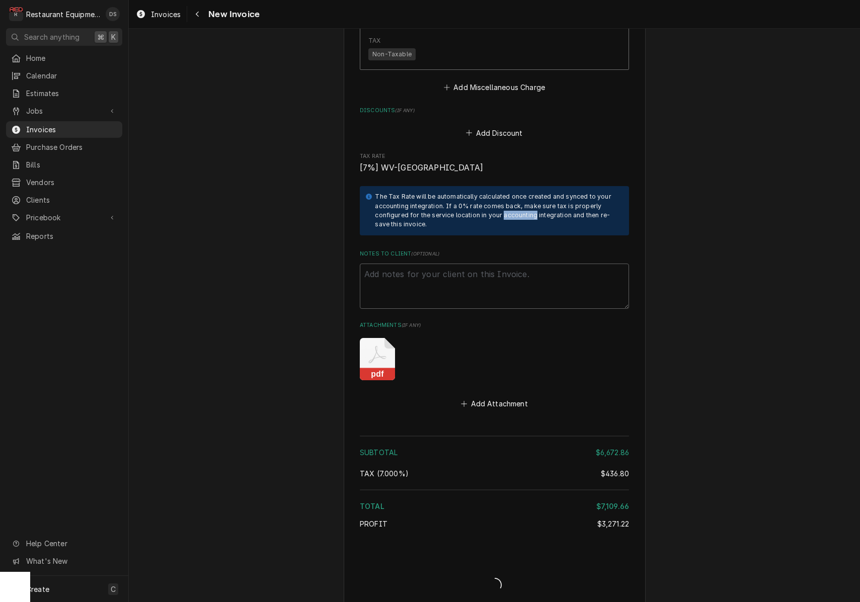
type textarea "x"
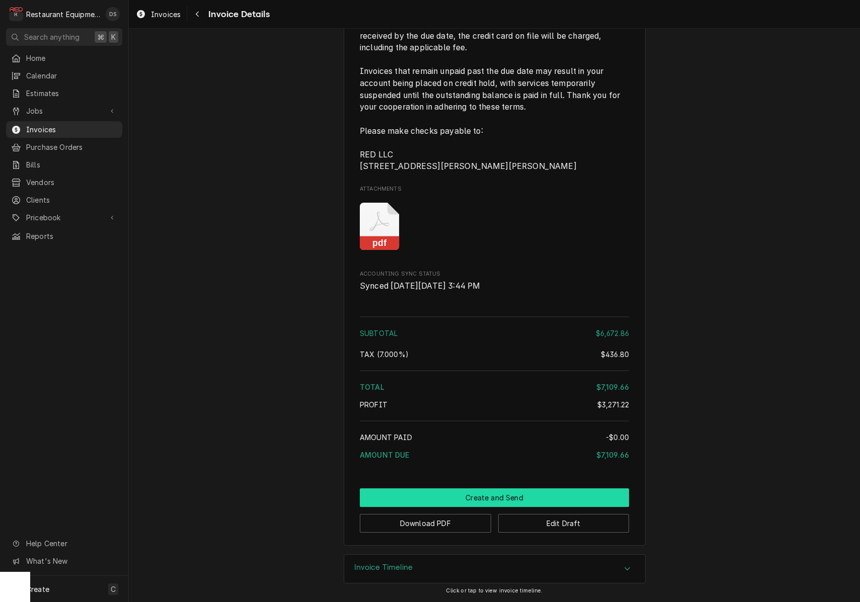
scroll to position [2195, 0]
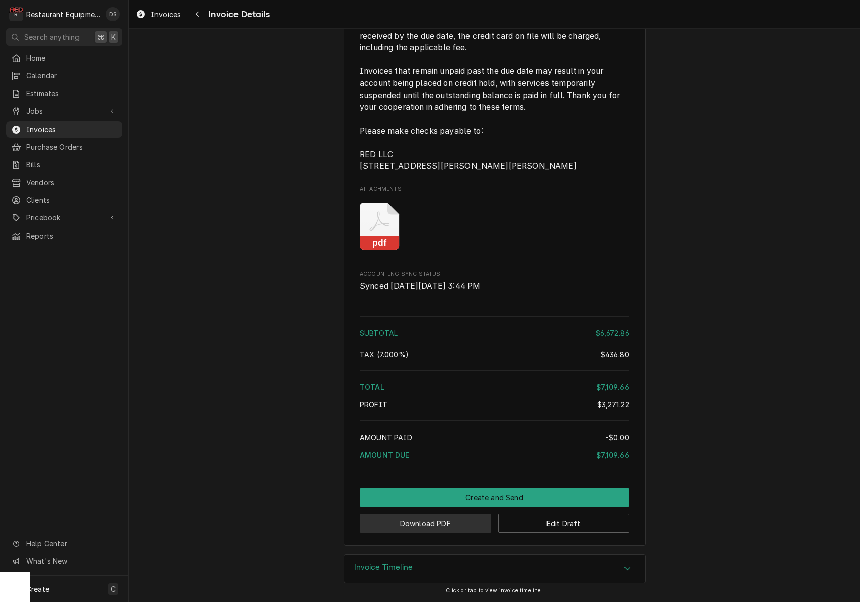
click at [451, 521] on button "Download PDF" at bounding box center [425, 523] width 131 height 19
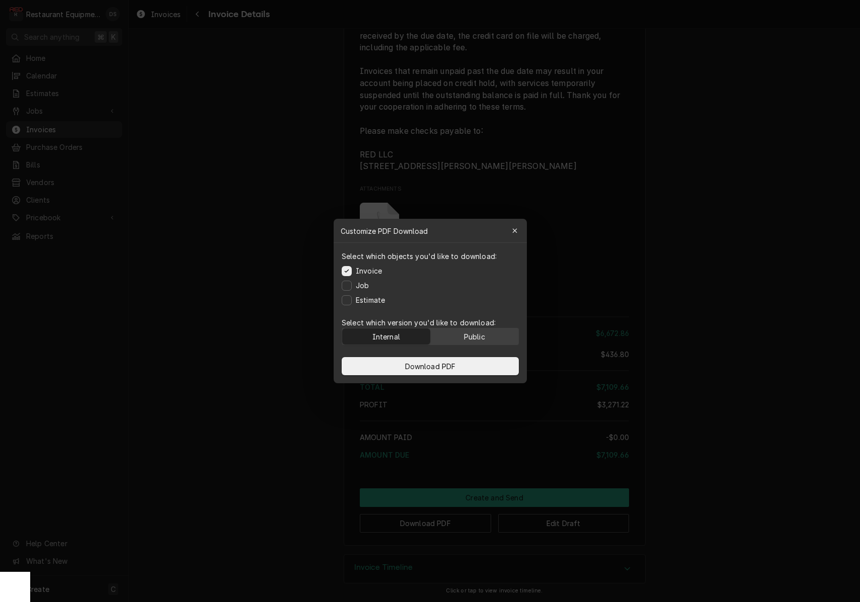
click at [481, 335] on div "Public" at bounding box center [474, 337] width 21 height 11
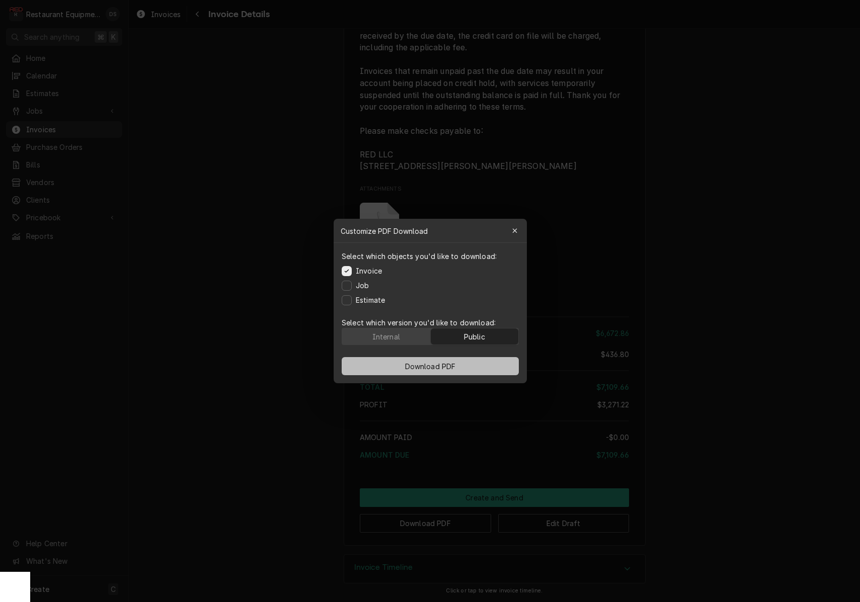
click at [470, 362] on button "Download PDF" at bounding box center [430, 366] width 177 height 18
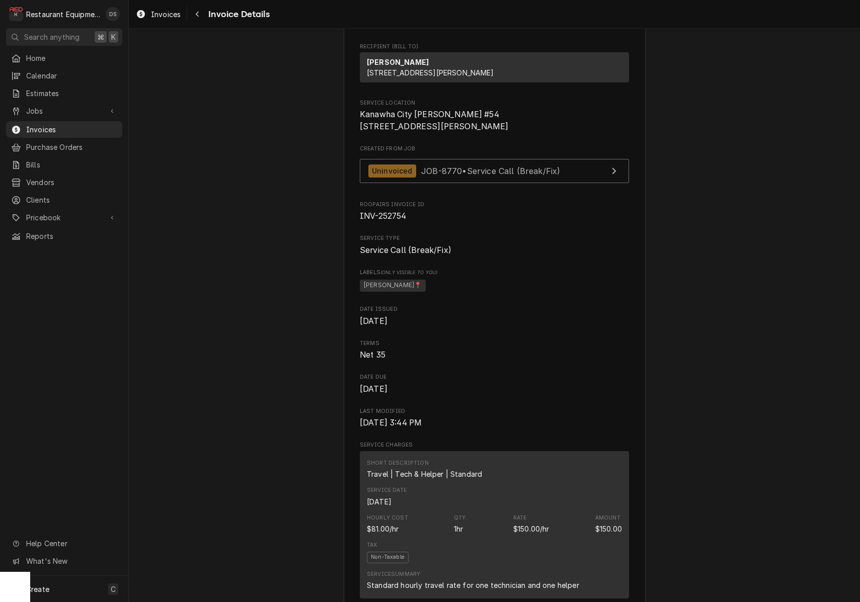
scroll to position [165, 0]
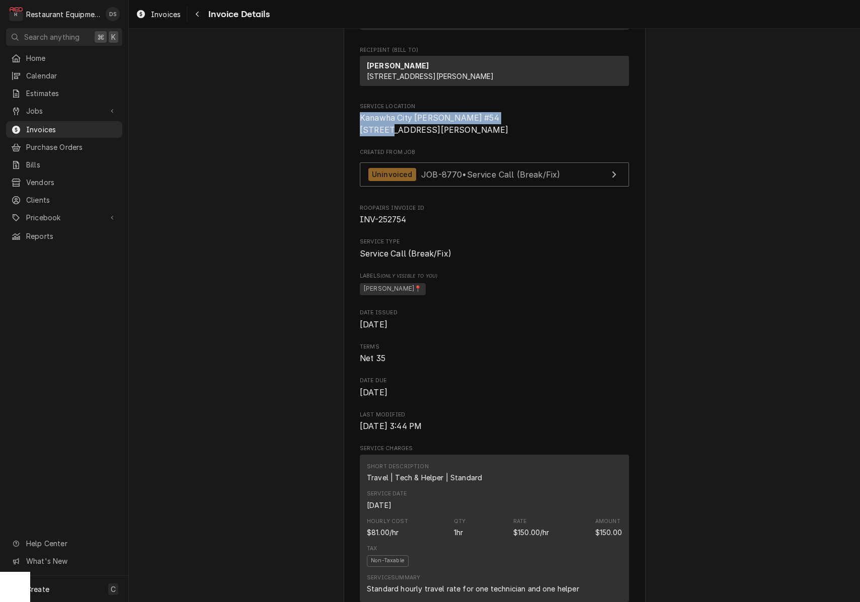
drag, startPoint x: 363, startPoint y: 137, endPoint x: 487, endPoint y: 144, distance: 123.5
click at [480, 136] on span "Kanawha City Bob Evans #54 101 Alex Ln Charleston, WV 25304" at bounding box center [494, 124] width 269 height 24
drag, startPoint x: 476, startPoint y: 137, endPoint x: 383, endPoint y: 141, distance: 93.2
click at [360, 136] on span "Kanawha City Bob Evans #54 101 Alex Ln Charleston, WV 25304" at bounding box center [494, 124] width 269 height 24
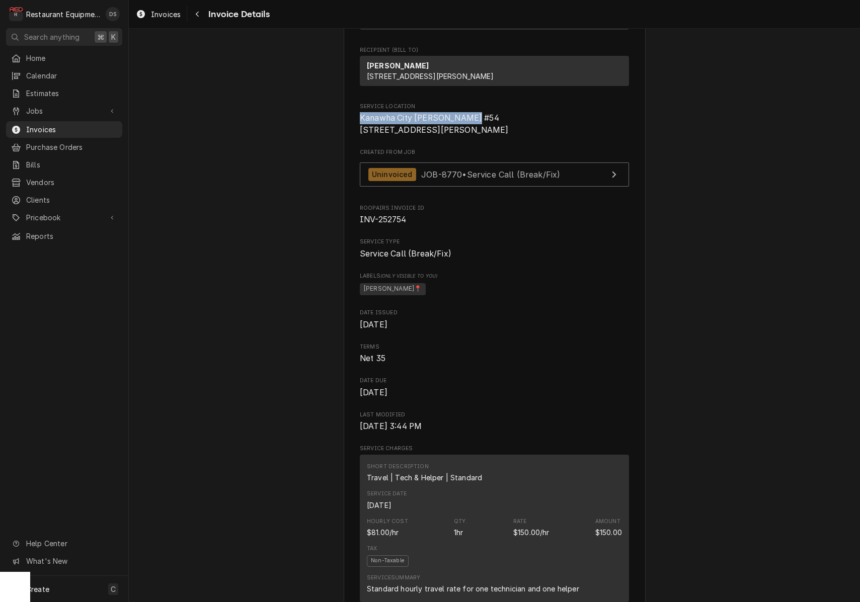
copy span "Kanawha City Bob Evans #54"
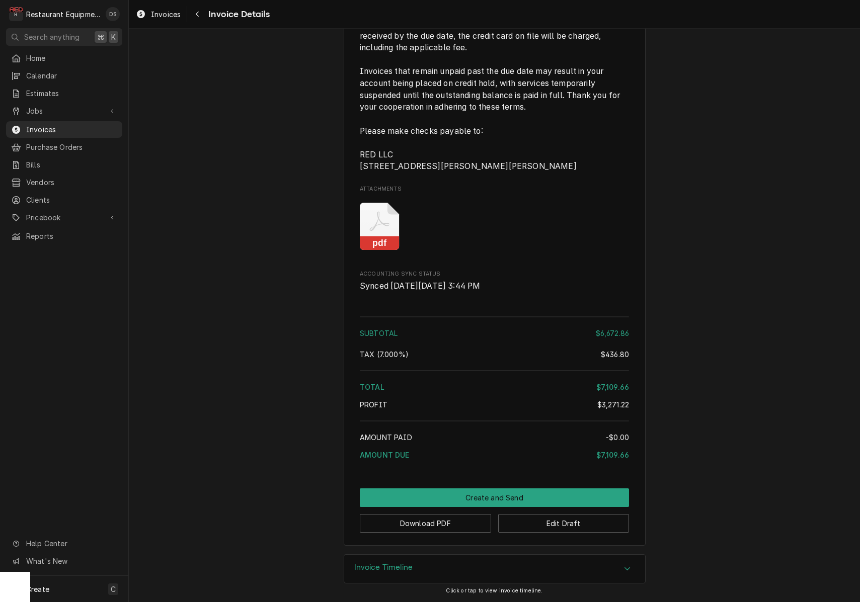
scroll to position [0, 0]
click at [505, 501] on button "Create and Send" at bounding box center [494, 498] width 269 height 19
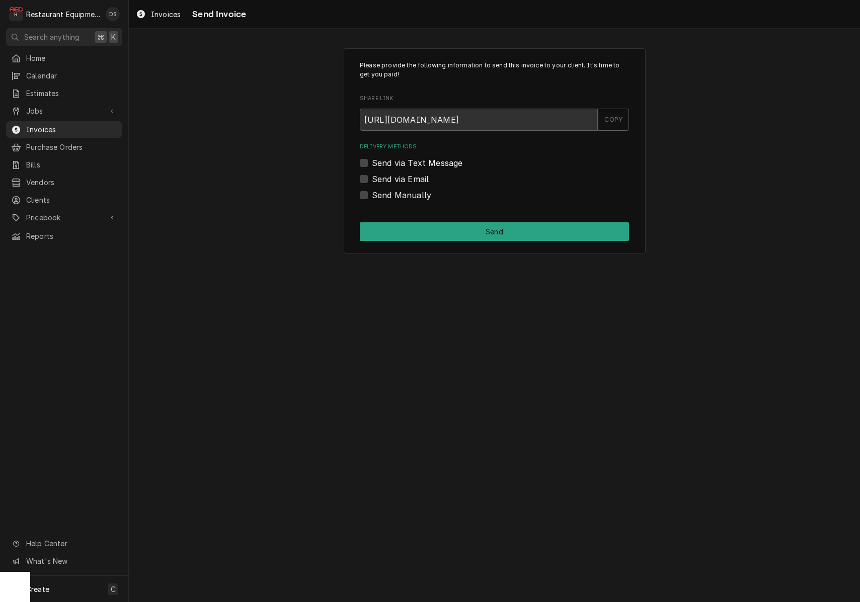
click at [372, 193] on label "Send Manually" at bounding box center [401, 195] width 59 height 12
click at [372, 193] on input "Send Manually" at bounding box center [506, 200] width 269 height 22
checkbox input "true"
click at [490, 225] on button "Send" at bounding box center [494, 231] width 269 height 19
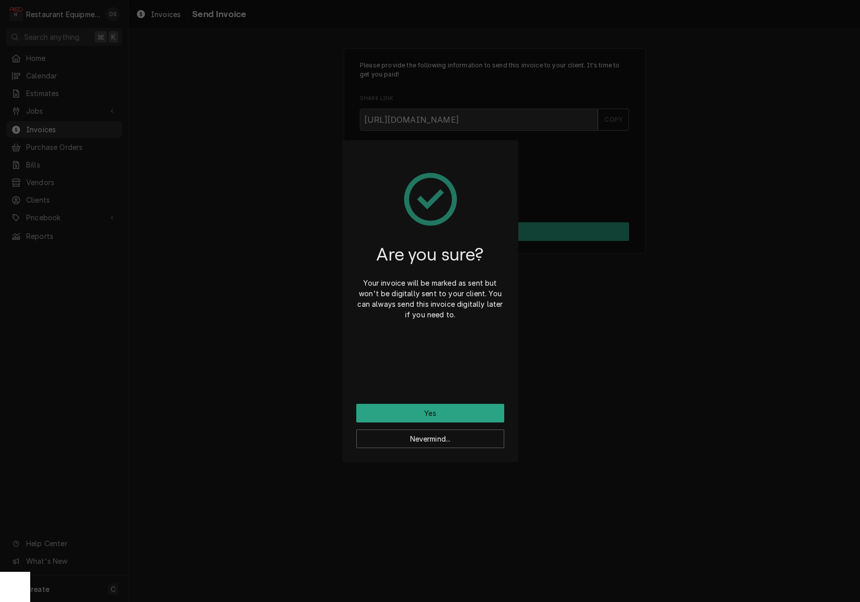
click at [437, 407] on button "Yes" at bounding box center [430, 413] width 148 height 19
